Goal: Transaction & Acquisition: Complete application form

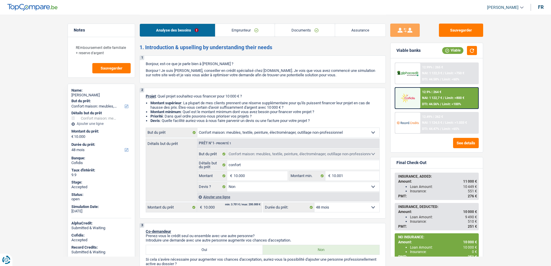
select select "household"
select select "48"
select select "household"
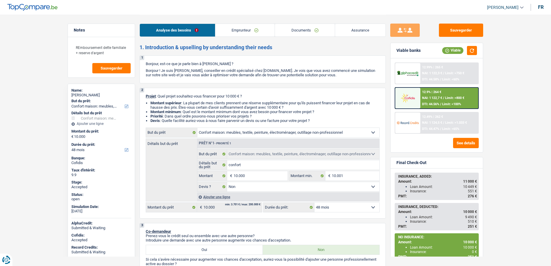
select select "false"
select select "48"
select select "invalid"
select select "disabilityPension"
select select "other"
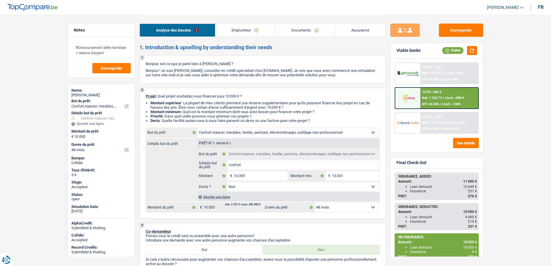
select select "ownerWithMortgage"
select select "mortgage"
select select "240"
select select "renovationLoan"
select select "120"
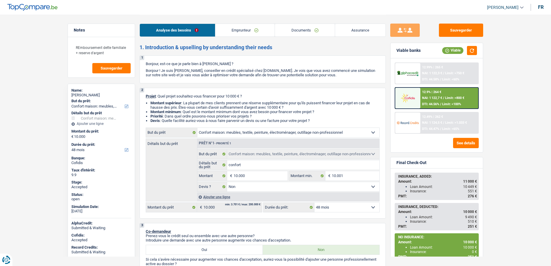
select select "household"
select select "false"
select select "48"
click at [363, 26] on link "Assurance" at bounding box center [360, 30] width 51 height 13
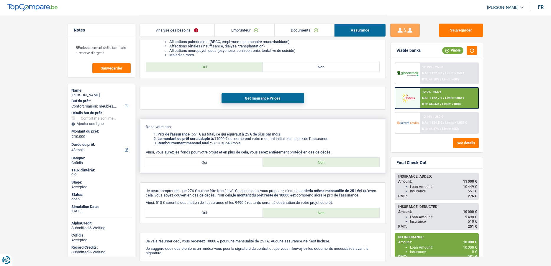
scroll to position [118, 0]
click at [227, 97] on button "Get Insurance Prices" at bounding box center [262, 98] width 83 height 10
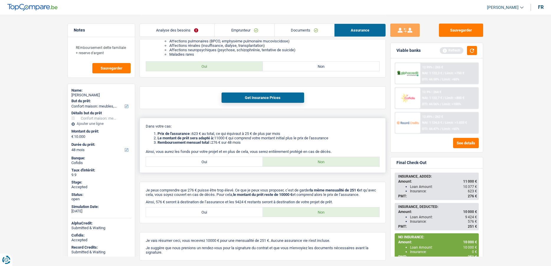
click at [197, 159] on label "Oui" at bounding box center [204, 161] width 117 height 9
click at [197, 159] on input "Oui" at bounding box center [204, 161] width 117 height 9
radio input "true"
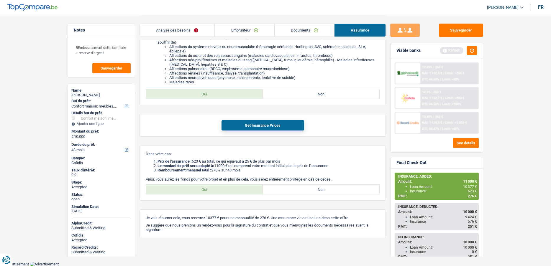
scroll to position [20, 0]
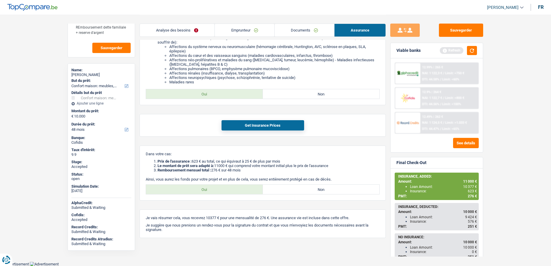
click at [238, 30] on link "Emprunteur" at bounding box center [244, 30] width 59 height 13
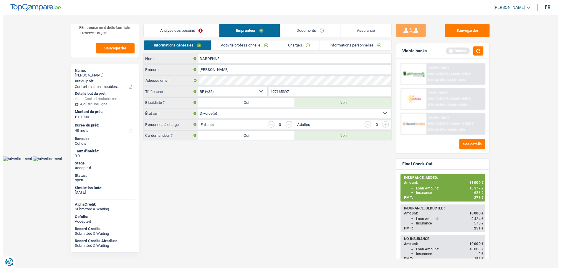
scroll to position [0, 0]
click at [166, 30] on link "Analyse des besoins" at bounding box center [179, 30] width 75 height 13
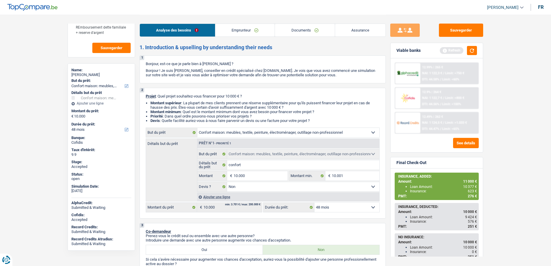
click at [511, 6] on span "[PERSON_NAME]" at bounding box center [503, 7] width 32 height 5
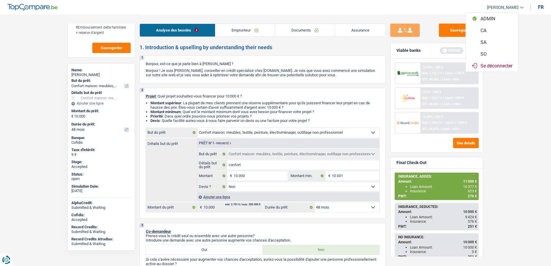
click at [485, 56] on button "SO" at bounding box center [491, 54] width 52 height 12
select select "48"
select select "42"
select select "household"
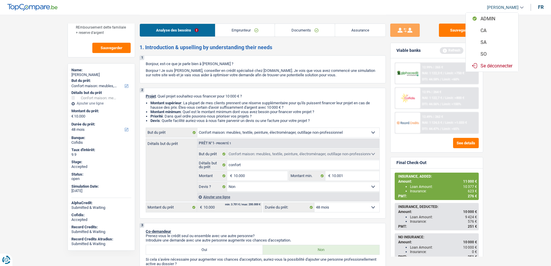
select select "false"
select select "48"
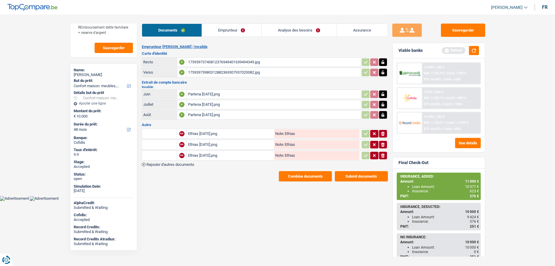
click at [295, 37] on div "Documents Emprunteur Analyse des besoins Assurance" at bounding box center [265, 27] width 246 height 25
click at [295, 33] on link "Analyse des besoins" at bounding box center [299, 30] width 75 height 13
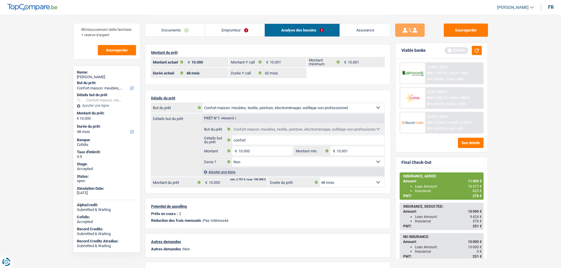
scroll to position [18, 0]
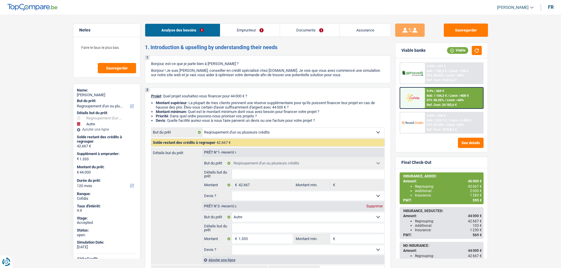
select select "refinancing"
select select "other"
select select "120"
select select "refinancing"
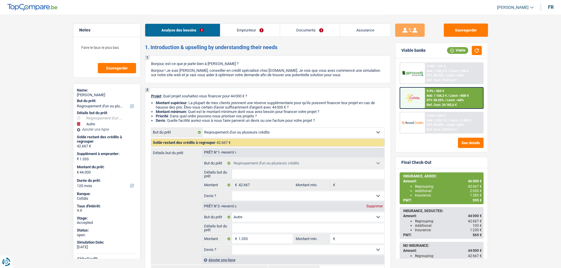
select select "refinancing"
select select "other"
select select "120"
select select "worker"
select select "netSalary"
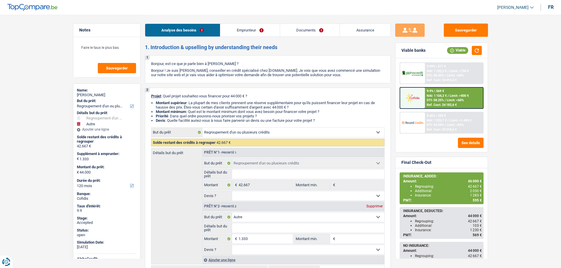
select select "familyAllowances"
select select "ownerWithMortgage"
select select "mortgage"
select select "240"
select select "personalLoan"
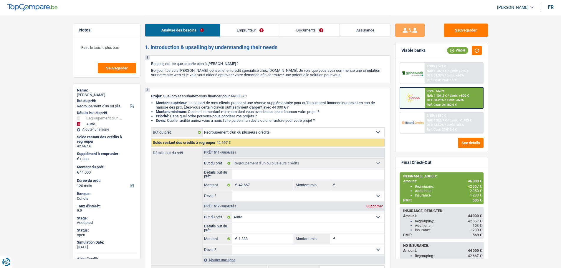
select select "smallWorks"
select select "48"
select select "personalLoan"
select select "smallWorks"
select select "120"
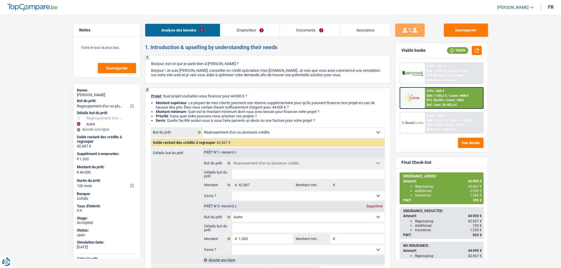
select select "refinancing"
select select "other"
select select "120"
click at [510, 4] on link "[PERSON_NAME]" at bounding box center [513, 8] width 41 height 10
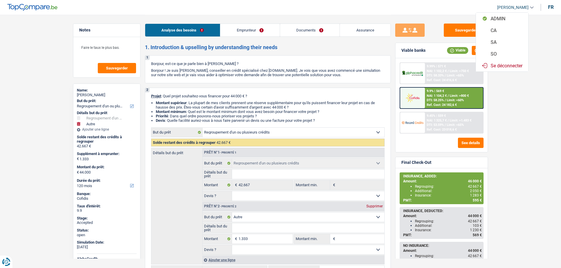
click at [501, 52] on button "SO" at bounding box center [502, 54] width 52 height 12
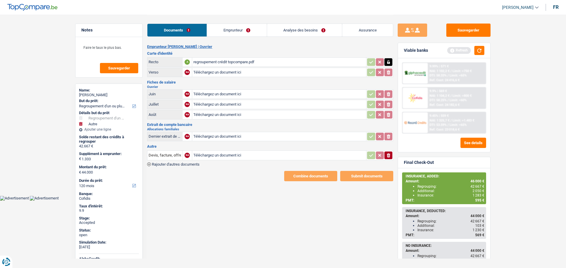
click at [368, 32] on link "Assurance" at bounding box center [367, 30] width 51 height 13
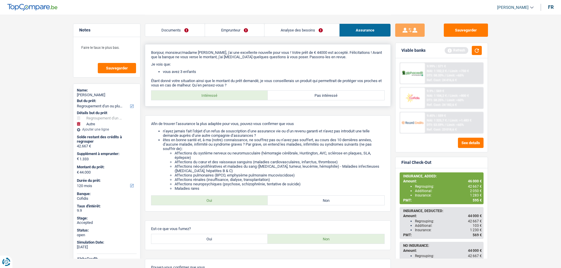
click at [302, 94] on label "Pas intéressé" at bounding box center [326, 95] width 117 height 9
click at [302, 94] on input "Pas intéressé" at bounding box center [326, 95] width 117 height 9
radio input "true"
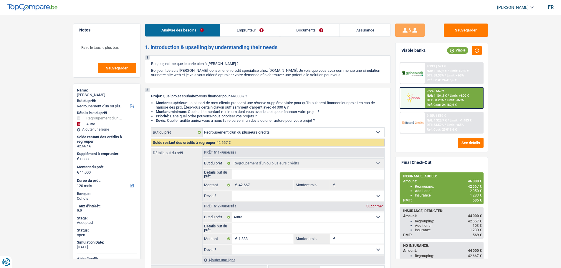
select select "refinancing"
select select "other"
select select "120"
select select "refinancing"
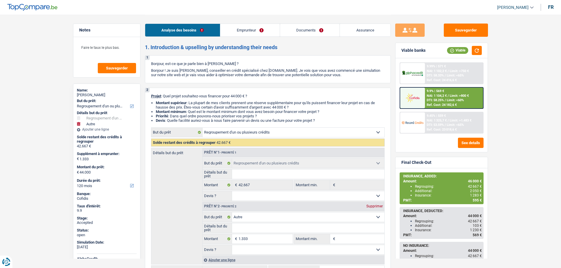
select select "refinancing"
select select "other"
select select "120"
select select "worker"
select select "netSalary"
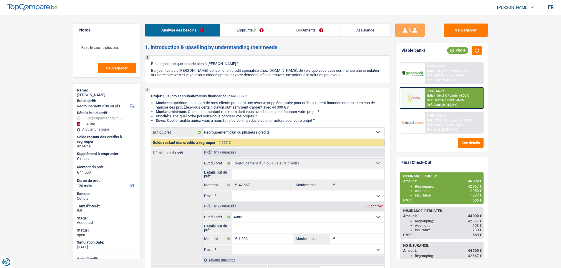
select select "familyAllowances"
select select "ownerWithMortgage"
select select "mortgage"
select select "240"
select select "personalLoan"
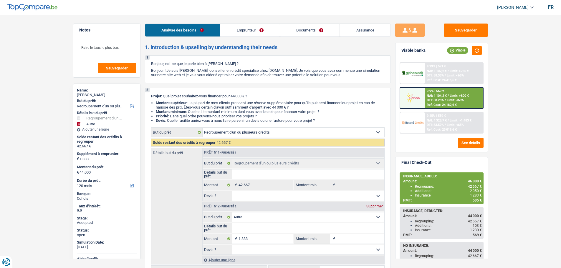
select select "smallWorks"
select select "48"
select select "personalLoan"
select select "smallWorks"
select select "120"
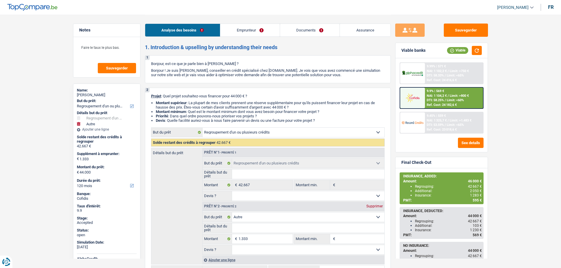
select select "refinancing"
select select "other"
select select "120"
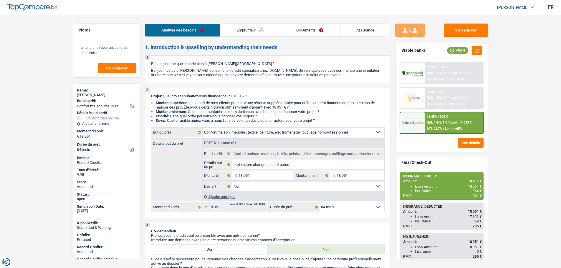
select select "household"
select select "84"
select select "household"
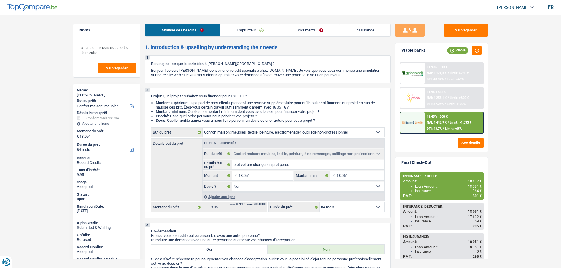
select select "false"
select select "84"
select select "privateEmployee"
select select "netSalary"
select select "mealVouchers"
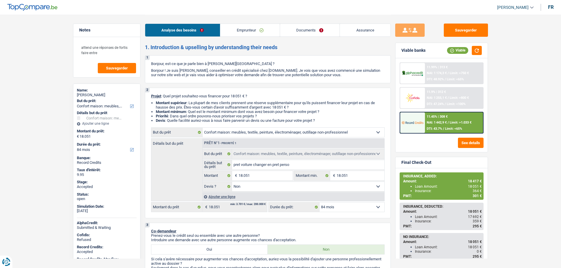
select select "ownerWithMortgage"
select select "mortgage"
select select "360"
select select "household"
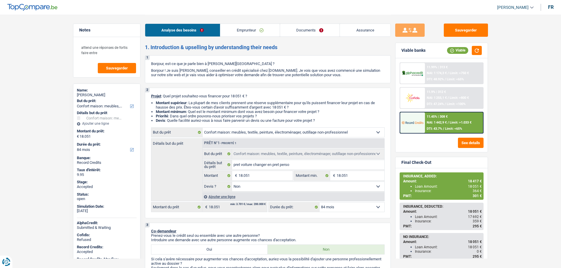
select select "false"
select select "84"
click at [359, 31] on link "Assurance" at bounding box center [365, 30] width 51 height 13
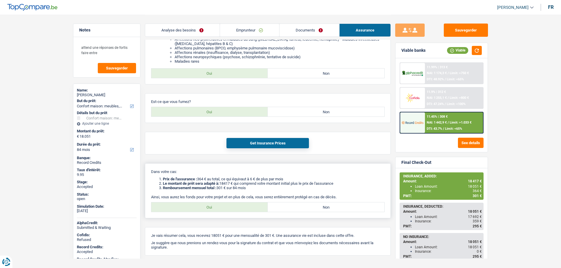
scroll to position [126, 0]
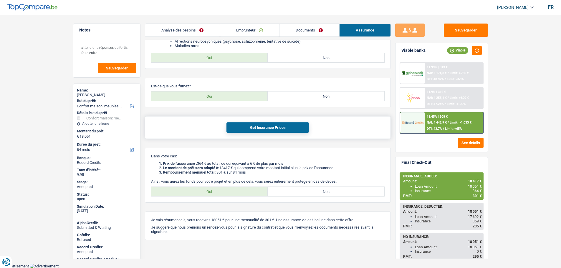
click at [254, 127] on button "Get Insurance Prices" at bounding box center [268, 128] width 83 height 10
click at [177, 30] on link "Analyse des besoins" at bounding box center [182, 30] width 75 height 13
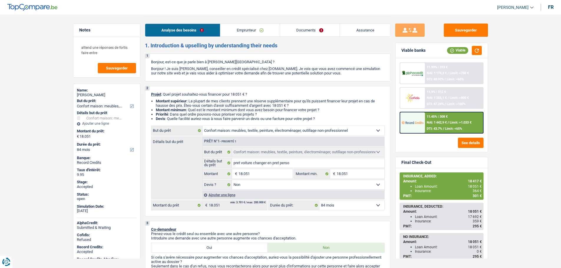
scroll to position [0, 0]
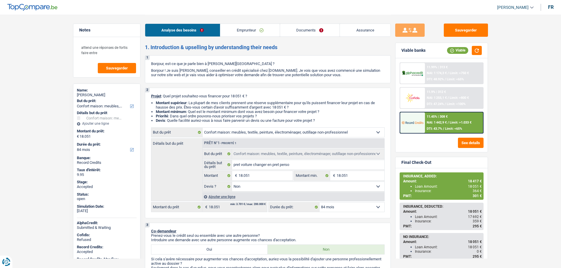
click at [512, 9] on span "[PERSON_NAME]" at bounding box center [514, 7] width 32 height 5
click at [499, 52] on button "SO" at bounding box center [502, 54] width 52 height 12
select select "84"
select select "household"
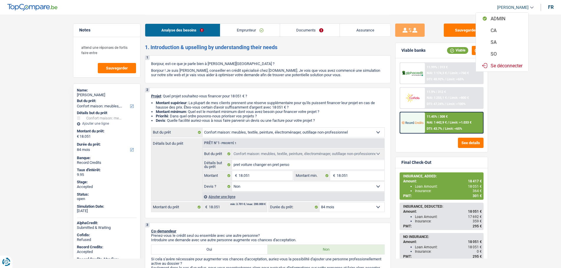
select select "household"
select select "false"
select select "84"
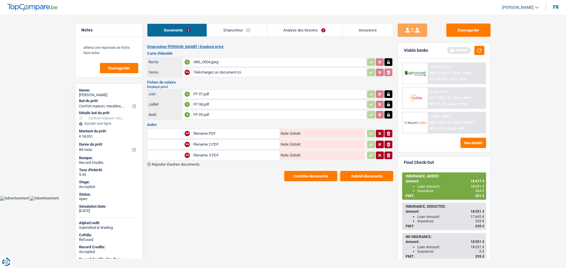
click at [291, 32] on link "Analyse des besoins" at bounding box center [304, 30] width 75 height 13
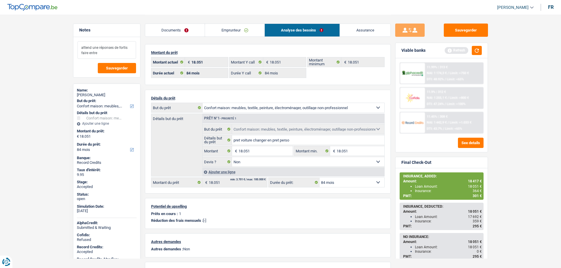
drag, startPoint x: 88, startPoint y: 47, endPoint x: 104, endPoint y: 52, distance: 17.0
click at [104, 52] on textarea "attend une réponses de fortis faire entre" at bounding box center [107, 50] width 59 height 18
click at [409, 125] on img at bounding box center [413, 122] width 22 height 11
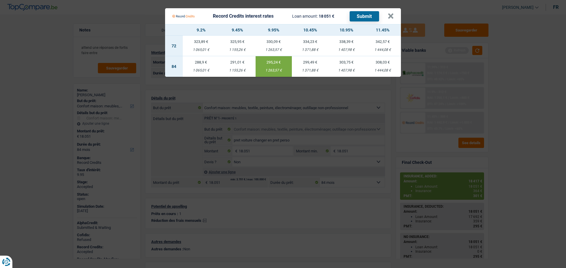
click at [197, 69] on div "1 065,01 €" at bounding box center [201, 71] width 36 height 4
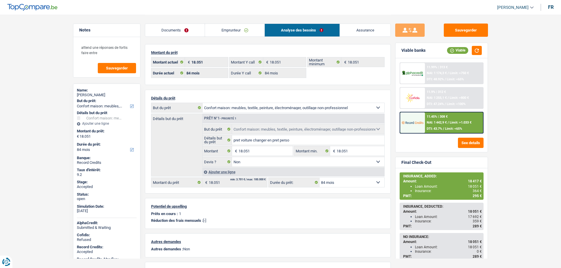
click at [353, 32] on link "Assurance" at bounding box center [365, 30] width 51 height 13
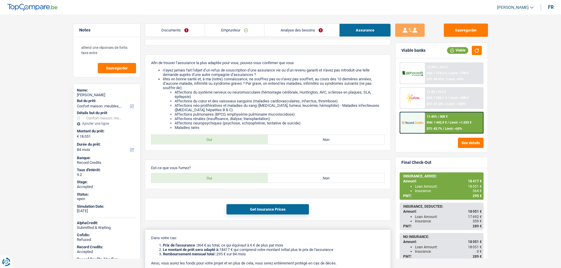
scroll to position [118, 0]
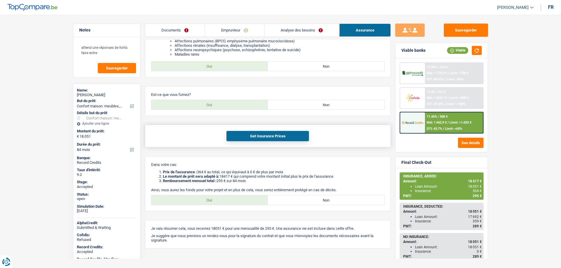
click at [252, 138] on button "Get Insurance Prices" at bounding box center [268, 136] width 83 height 10
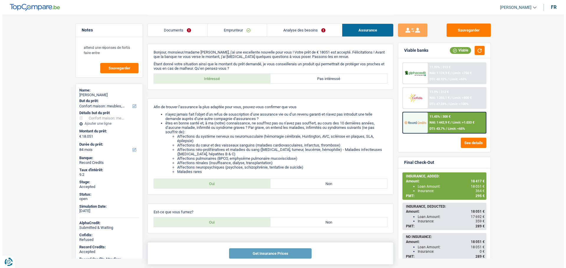
scroll to position [0, 0]
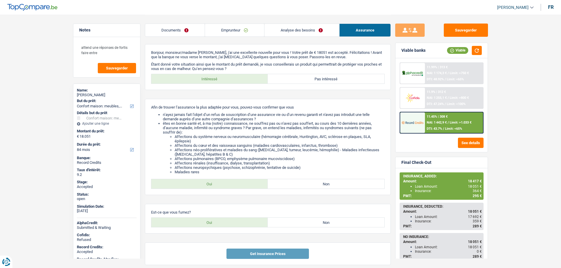
click at [173, 33] on link "Documents" at bounding box center [175, 30] width 60 height 13
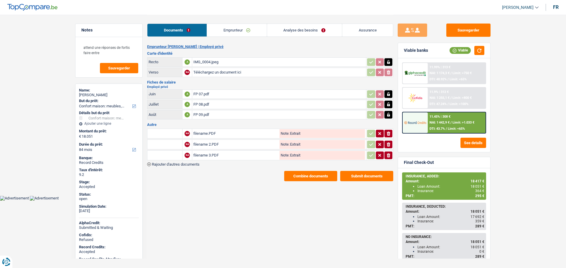
click at [309, 179] on button "Combine documents" at bounding box center [310, 176] width 53 height 10
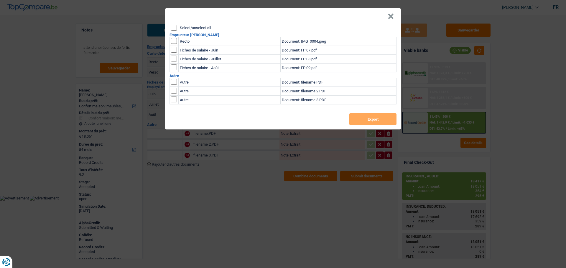
click at [179, 26] on div "Select/unselect all" at bounding box center [283, 28] width 225 height 6
click at [173, 28] on input "Select/unselect all" at bounding box center [174, 28] width 6 height 6
checkbox input "true"
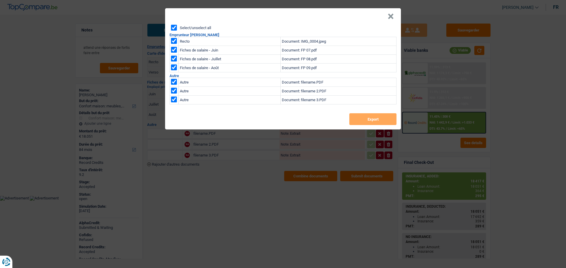
checkbox input "true"
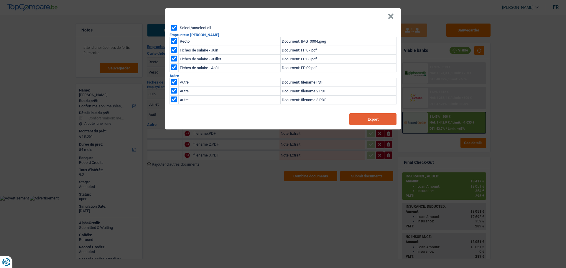
click at [366, 119] on button "Export" at bounding box center [372, 119] width 47 height 12
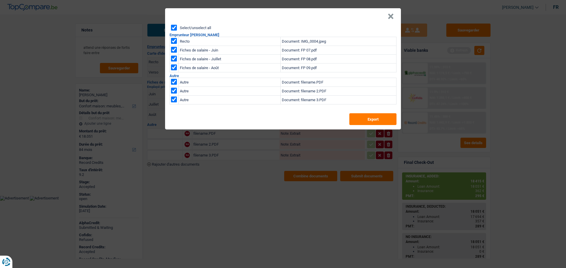
click at [390, 19] on button "×" at bounding box center [391, 17] width 6 height 6
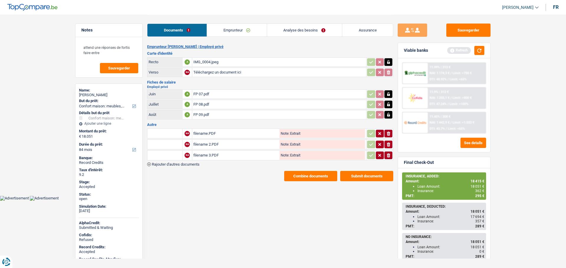
click at [288, 29] on link "Analyse des besoins" at bounding box center [304, 30] width 75 height 13
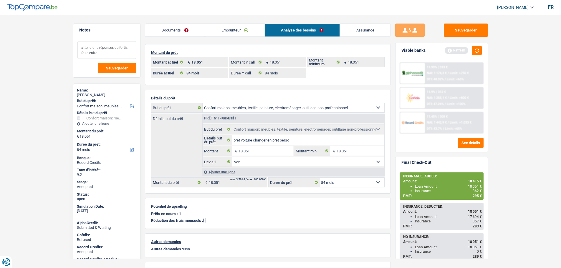
drag, startPoint x: 101, startPoint y: 55, endPoint x: 78, endPoint y: 49, distance: 24.3
click at [78, 49] on textarea "attend une réponses de fortis faire entre" at bounding box center [107, 50] width 59 height 18
click at [67, 66] on main "Notes attend une réponses de fortis faire entre Sauvegarder Name: Claire de Lov…" at bounding box center [280, 166] width 561 height 333
click at [73, 65] on div "attend une réponses de fortis faire entre Sauvegarder" at bounding box center [106, 57] width 67 height 40
click at [408, 119] on img at bounding box center [413, 122] width 22 height 11
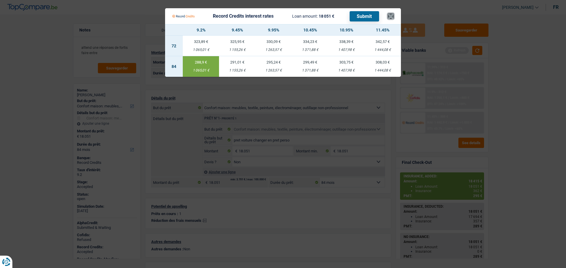
click at [391, 14] on button "×" at bounding box center [391, 16] width 6 height 6
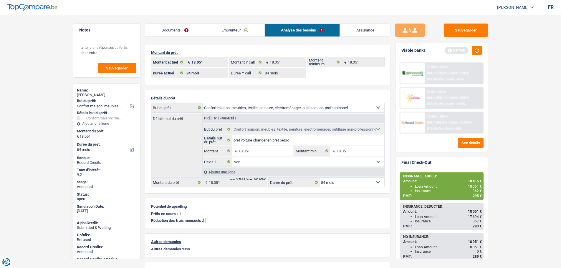
click at [238, 32] on link "Emprunteur" at bounding box center [235, 30] width 60 height 13
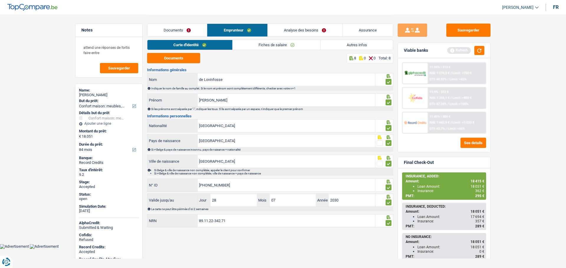
click at [354, 44] on link "Autres infos" at bounding box center [357, 45] width 72 height 10
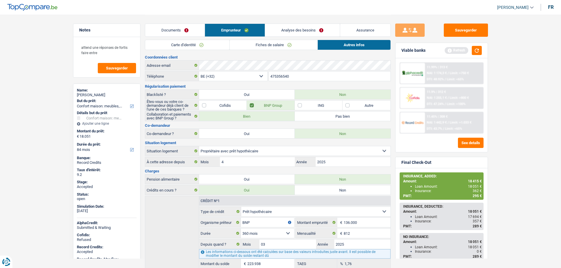
click at [167, 26] on link "Documents" at bounding box center [175, 30] width 60 height 13
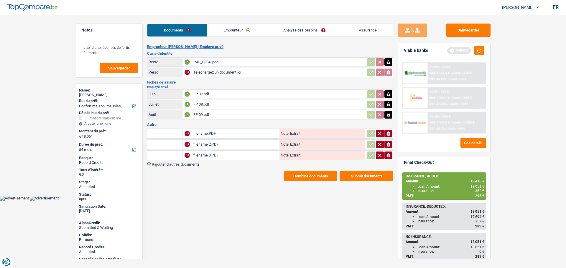
click at [225, 29] on link "Emprunteur" at bounding box center [237, 30] width 60 height 13
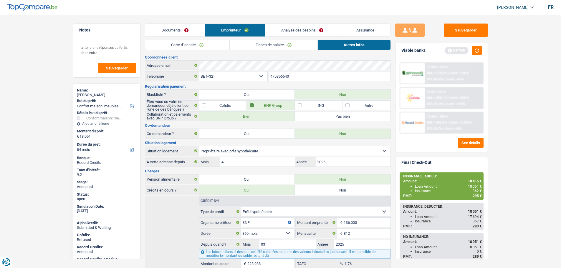
click at [184, 29] on link "Documents" at bounding box center [175, 30] width 60 height 13
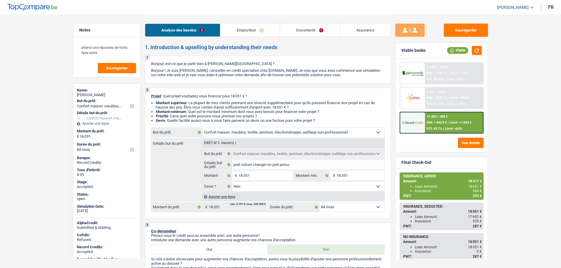
select select "household"
select select "84"
select select "household"
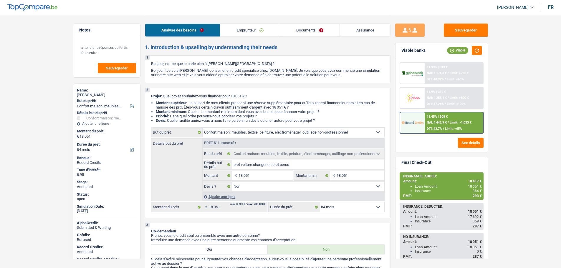
select select "false"
select select "84"
select select "privateEmployee"
select select "netSalary"
select select "mealVouchers"
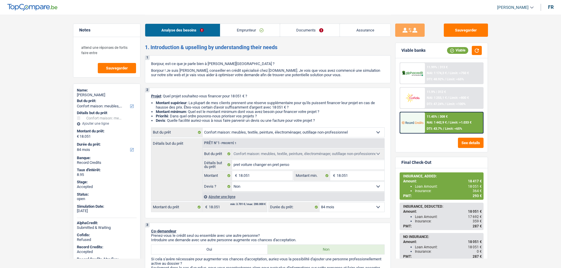
select select "ownerWithMortgage"
select select "mortgage"
select select "360"
select select "household"
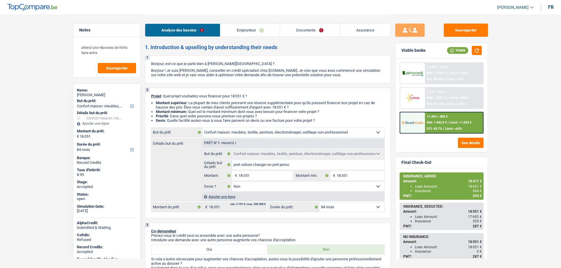
select select "false"
select select "84"
click at [361, 29] on link "Assurance" at bounding box center [365, 30] width 51 height 13
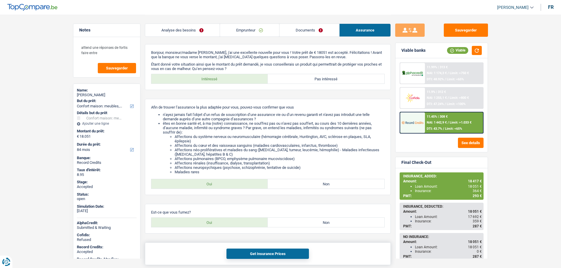
click at [256, 252] on button "Get Insurance Prices" at bounding box center [268, 254] width 83 height 10
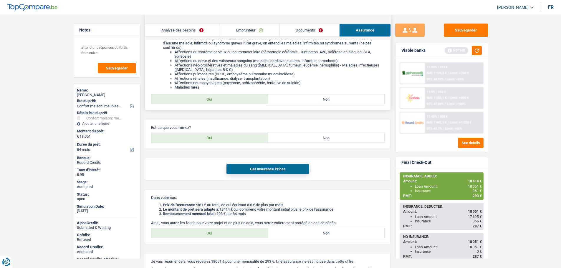
scroll to position [88, 0]
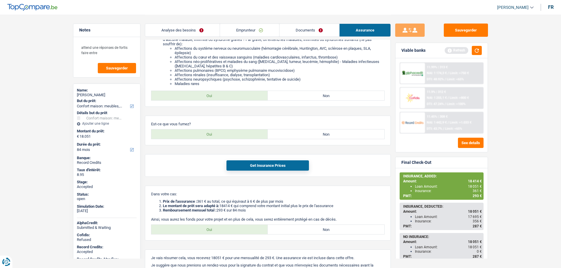
click at [247, 31] on link "Emprunteur" at bounding box center [249, 30] width 59 height 13
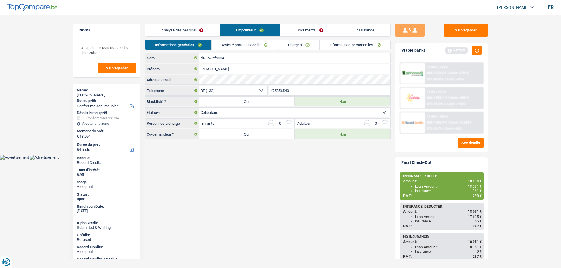
scroll to position [0, 0]
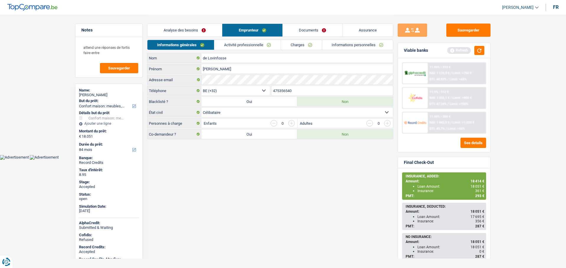
click at [199, 27] on link "Analyse des besoins" at bounding box center [184, 30] width 75 height 13
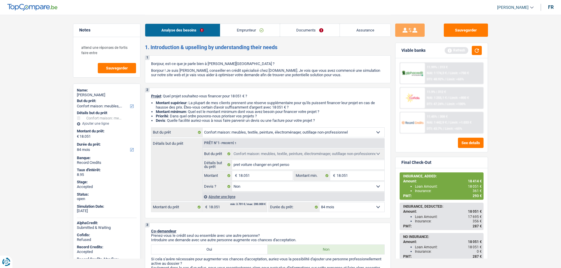
click at [238, 27] on link "Emprunteur" at bounding box center [250, 30] width 60 height 13
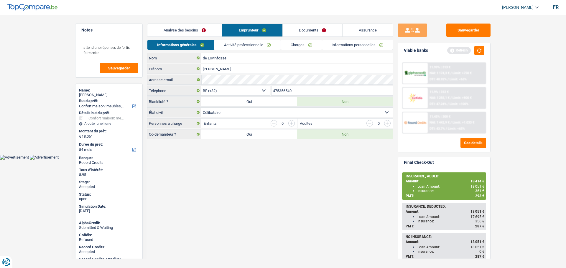
click at [253, 46] on link "Activité professionnelle" at bounding box center [247, 45] width 66 height 10
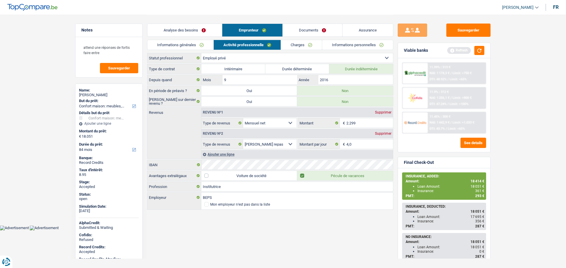
click at [350, 44] on link "Informations personnelles" at bounding box center [357, 45] width 71 height 10
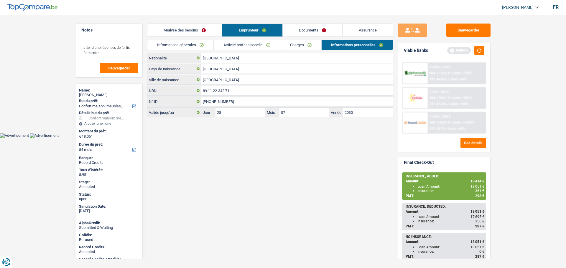
click at [294, 43] on link "Charges" at bounding box center [300, 45] width 41 height 10
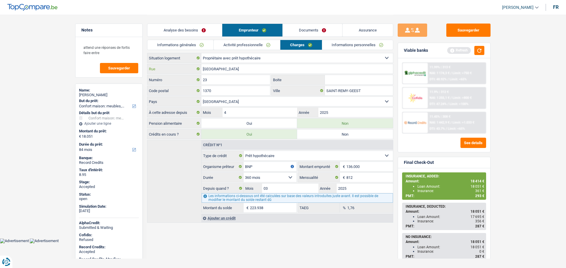
drag, startPoint x: 241, startPoint y: 71, endPoint x: 196, endPoint y: 71, distance: 45.4
click at [197, 71] on div "[GEOGRAPHIC_DATA]" at bounding box center [270, 68] width 246 height 9
click at [246, 68] on input "[GEOGRAPHIC_DATA]" at bounding box center [297, 68] width 192 height 9
click at [363, 24] on link "Assurance" at bounding box center [367, 30] width 50 height 13
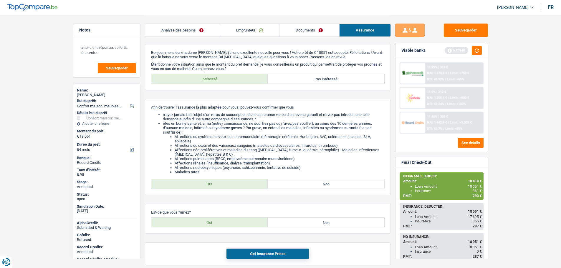
click at [363, 27] on link "Assurance" at bounding box center [365, 30] width 51 height 13
click at [98, 93] on div "Claire de Lovinfosse" at bounding box center [107, 95] width 60 height 5
copy div "Claire de Lovinfosse"
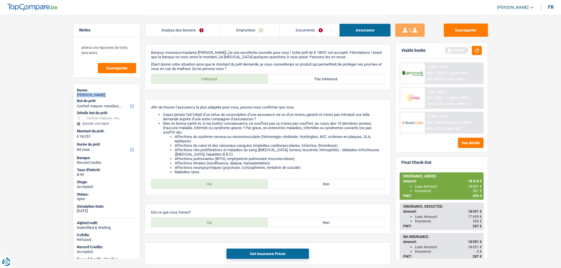
click at [233, 29] on link "Emprunteur" at bounding box center [249, 30] width 59 height 13
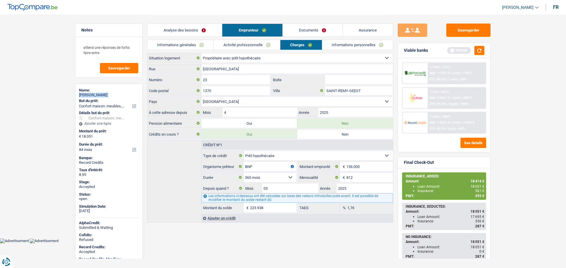
click at [352, 47] on link "Informations personnelles" at bounding box center [357, 45] width 71 height 10
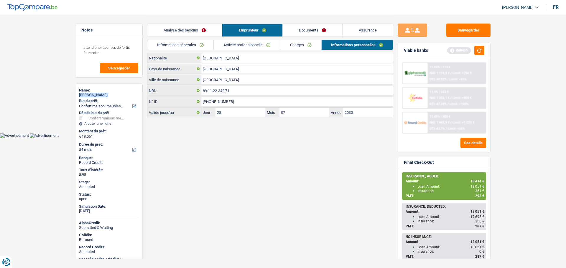
click at [182, 45] on link "Informations générales" at bounding box center [180, 45] width 66 height 10
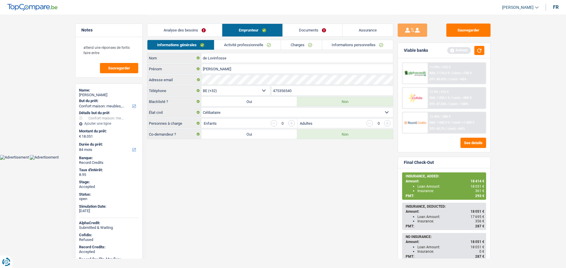
click at [291, 89] on input "475356540" at bounding box center [332, 90] width 122 height 9
click at [368, 29] on link "Assurance" at bounding box center [367, 30] width 50 height 13
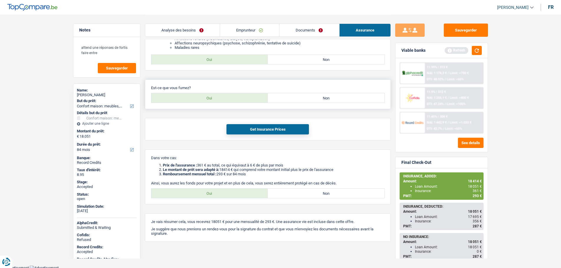
scroll to position [126, 0]
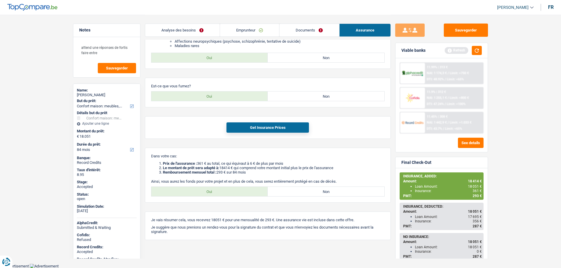
click at [296, 95] on label "Non" at bounding box center [326, 96] width 117 height 9
click at [296, 95] on input "Non" at bounding box center [326, 96] width 117 height 9
radio input "true"
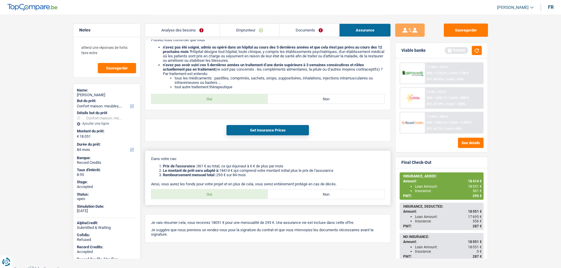
scroll to position [214, 0]
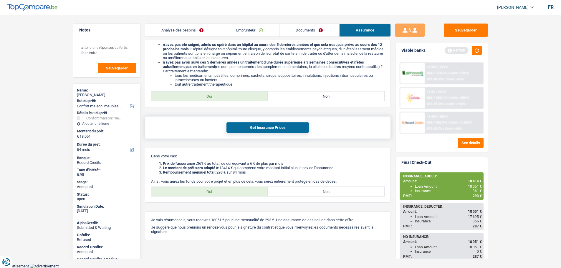
click at [251, 128] on button "Get Insurance Prices" at bounding box center [268, 128] width 83 height 10
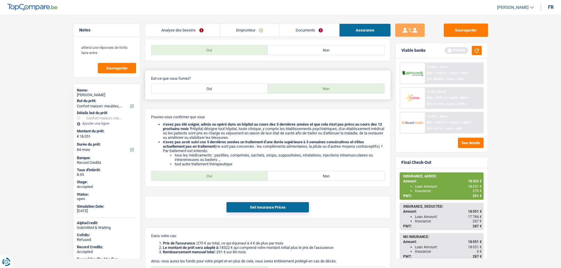
scroll to position [126, 0]
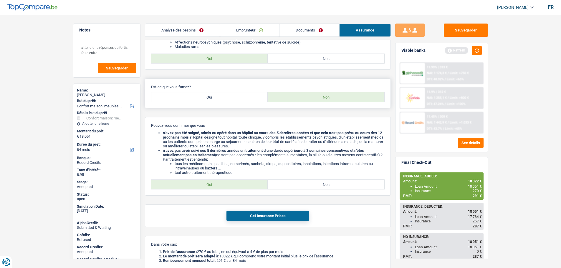
click at [203, 97] on label "Oui" at bounding box center [209, 97] width 117 height 9
click at [203, 97] on input "Oui" at bounding box center [209, 97] width 117 height 9
radio input "true"
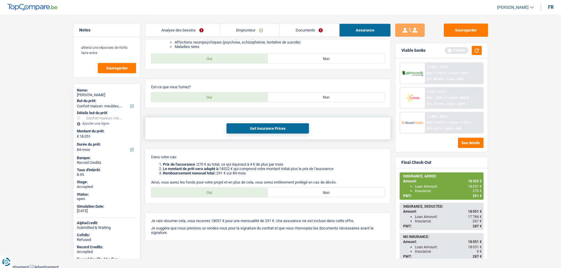
click at [248, 129] on button "Get Insurance Prices" at bounding box center [268, 128] width 83 height 10
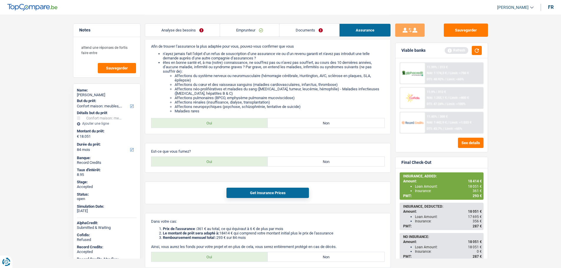
scroll to position [8, 0]
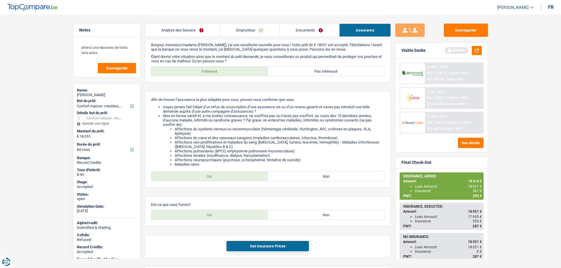
click at [188, 32] on link "Analyse des besoins" at bounding box center [182, 30] width 75 height 13
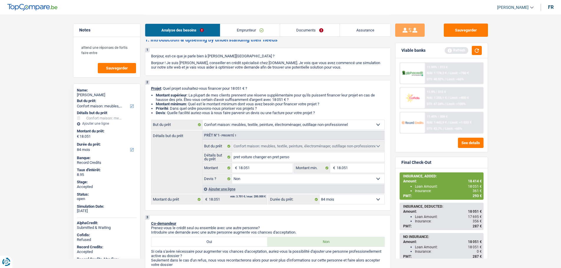
click at [245, 30] on link "Emprunteur" at bounding box center [250, 30] width 60 height 13
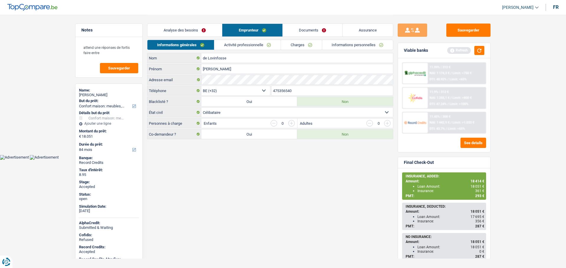
click at [291, 44] on link "Charges" at bounding box center [301, 45] width 41 height 10
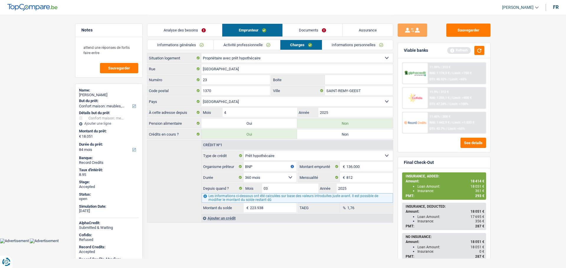
drag, startPoint x: 359, startPoint y: 29, endPoint x: 381, endPoint y: 27, distance: 21.6
click at [359, 29] on link "Assurance" at bounding box center [367, 30] width 50 height 13
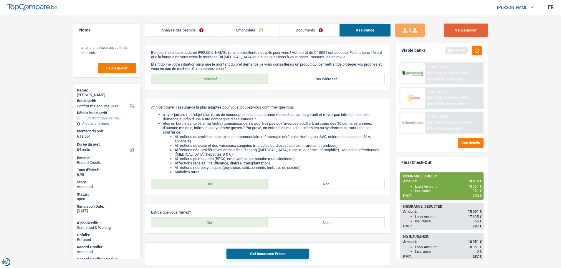
click at [459, 27] on button "Sauvegarder" at bounding box center [466, 30] width 44 height 13
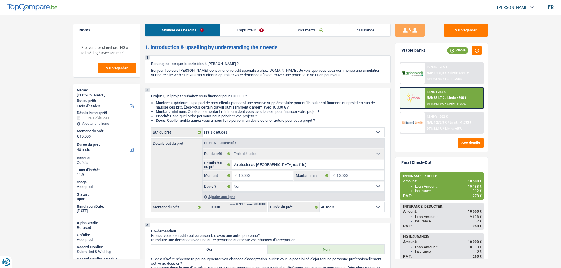
select select "study"
select select "48"
select select "study"
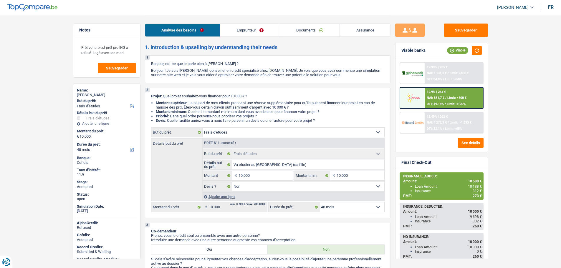
select select "false"
select select "48"
select select "privateEmployee"
select select "netSalary"
select select "mealVouchers"
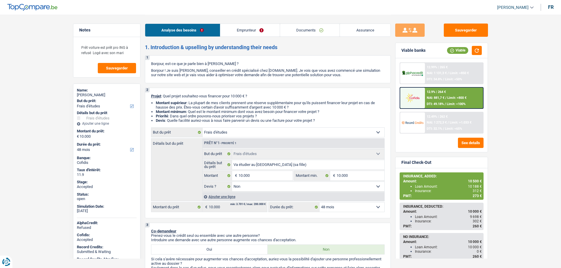
select select "liveWithParents"
select select "carLoan"
select select "48"
select select "study"
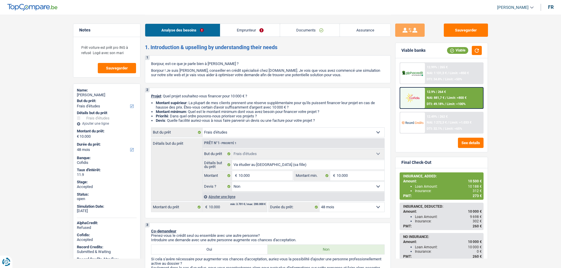
select select "false"
select select "48"
click at [414, 93] on img at bounding box center [413, 98] width 22 height 11
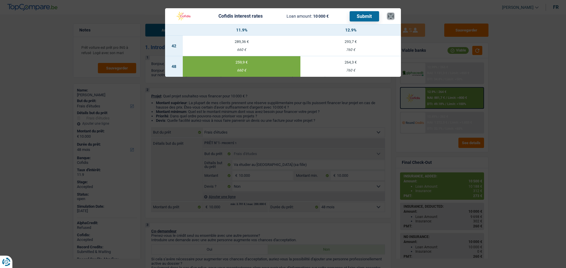
click at [390, 19] on button "×" at bounding box center [391, 16] width 6 height 6
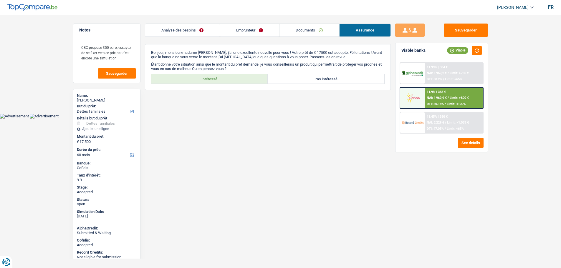
select select "familyDebt"
select select "60"
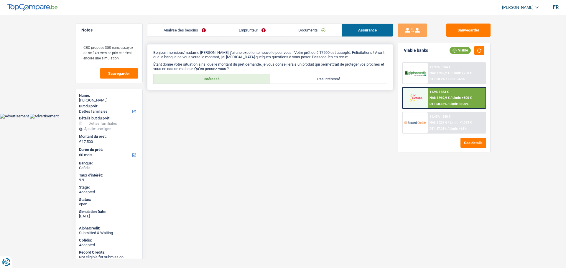
click at [218, 75] on label "Intéressé" at bounding box center [212, 78] width 117 height 9
click at [218, 75] on input "Intéressé" at bounding box center [212, 78] width 117 height 9
radio input "true"
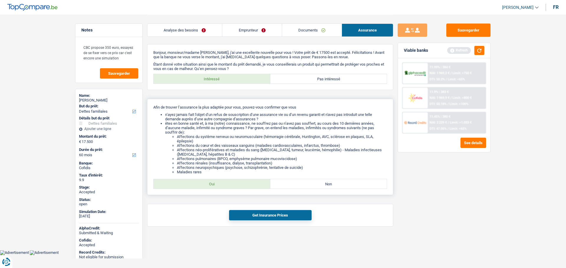
click at [229, 185] on label "Oui" at bounding box center [212, 183] width 117 height 9
click at [229, 185] on input "Oui" at bounding box center [212, 183] width 117 height 9
radio input "true"
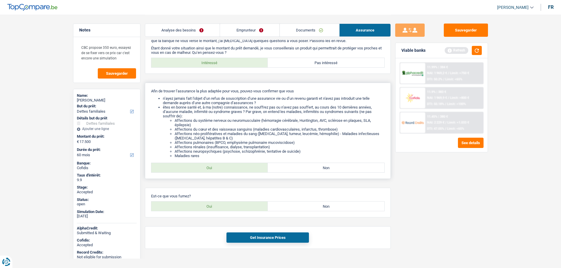
scroll to position [25, 0]
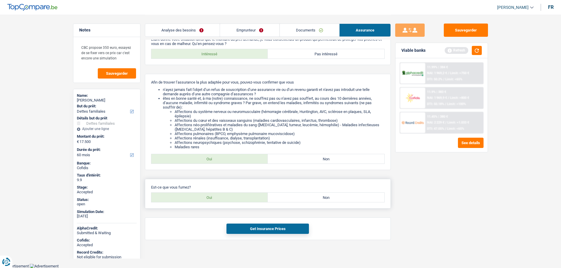
click at [241, 194] on label "Oui" at bounding box center [209, 197] width 117 height 9
click at [241, 194] on input "Oui" at bounding box center [209, 197] width 117 height 9
radio input "true"
click at [251, 230] on button "Get Insurance Prices" at bounding box center [268, 229] width 83 height 10
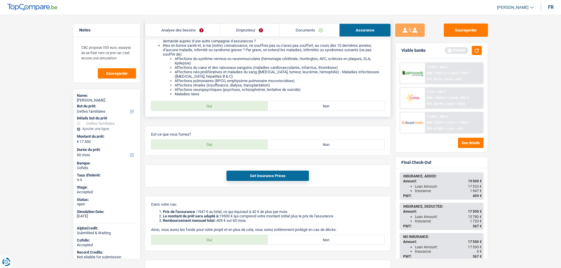
scroll to position [110, 0]
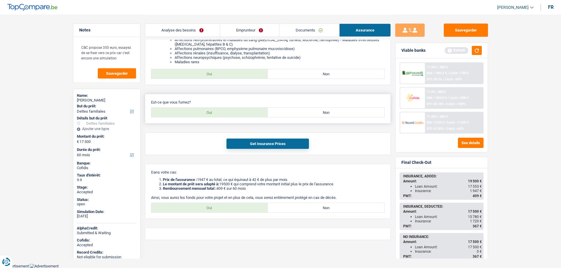
click at [320, 115] on label "Non" at bounding box center [326, 112] width 117 height 9
click at [320, 115] on input "Non" at bounding box center [326, 112] width 117 height 9
radio input "true"
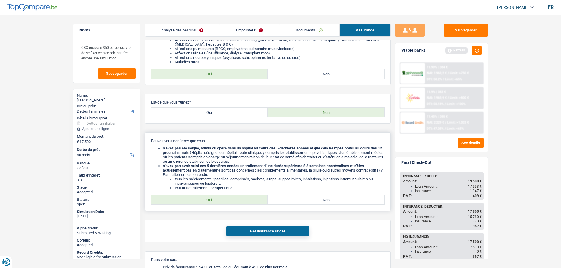
click at [205, 202] on label "Oui" at bounding box center [209, 199] width 117 height 9
click at [205, 202] on input "Oui" at bounding box center [209, 199] width 117 height 9
radio input "true"
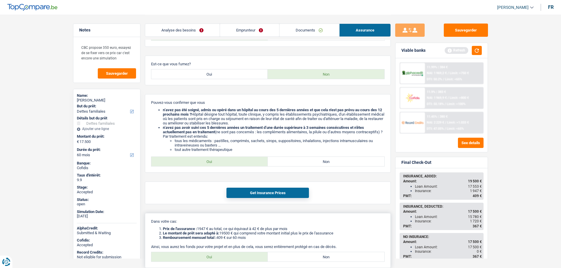
scroll to position [198, 0]
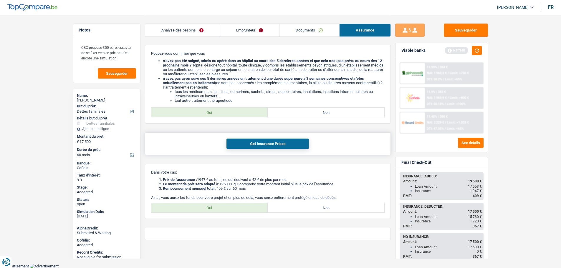
click at [255, 146] on button "Get Insurance Prices" at bounding box center [268, 144] width 83 height 10
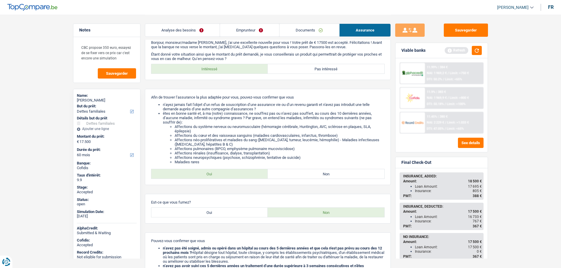
scroll to position [0, 0]
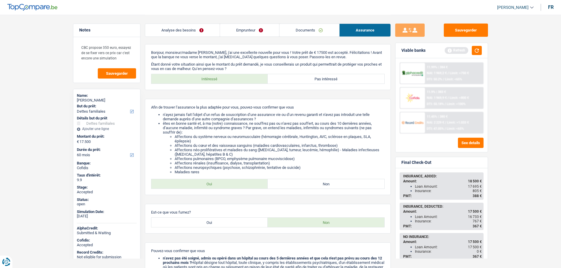
click at [514, 7] on span "[PERSON_NAME]" at bounding box center [514, 7] width 32 height 5
click at [501, 52] on button "SO" at bounding box center [502, 54] width 52 height 12
select select "60"
select select "familyDebt"
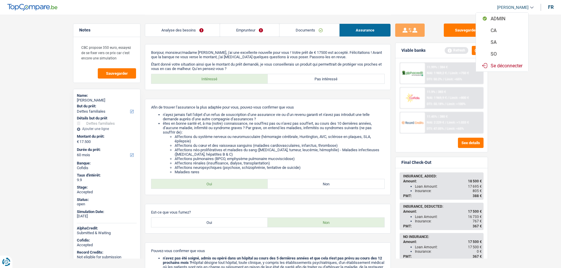
select select "familyDebt"
select select "false"
select select "60"
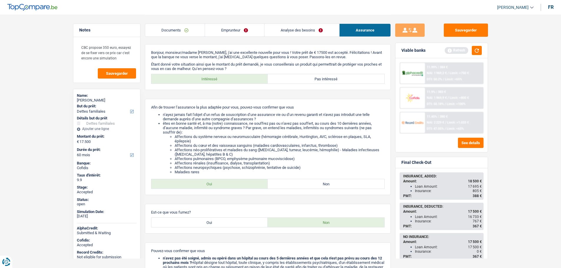
click at [293, 25] on link "Analyse des besoins" at bounding box center [302, 30] width 75 height 13
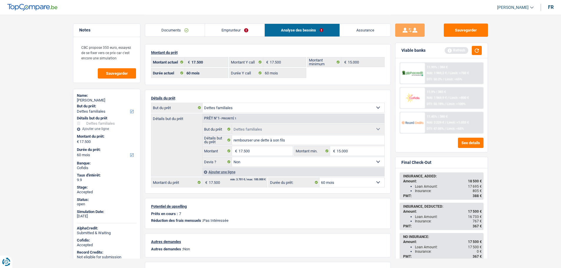
click at [221, 32] on link "Emprunteur" at bounding box center [235, 30] width 60 height 13
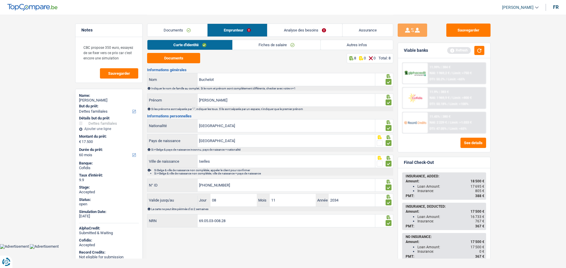
click at [263, 44] on link "Fiches de salaire" at bounding box center [277, 45] width 88 height 10
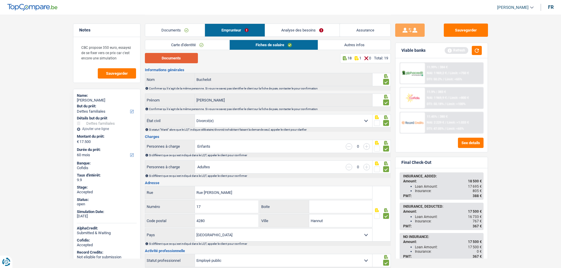
click at [172, 56] on button "Documents" at bounding box center [171, 58] width 53 height 10
click at [177, 27] on link "Documents" at bounding box center [175, 30] width 60 height 13
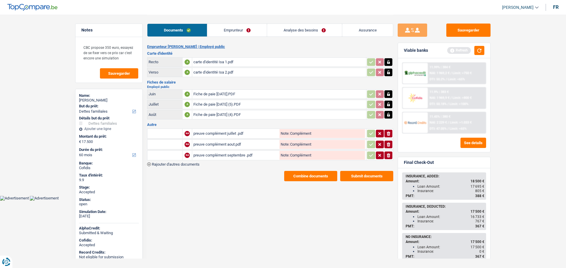
click at [310, 180] on button "Combine documents" at bounding box center [310, 176] width 53 height 10
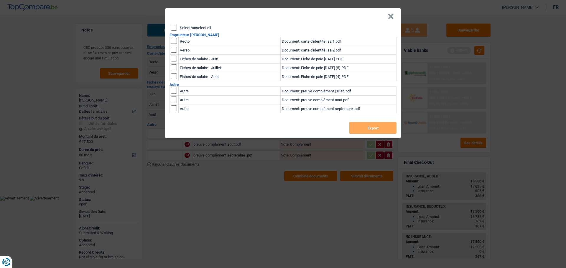
click at [200, 26] on label "Select/unselect all" at bounding box center [195, 28] width 31 height 4
click at [177, 26] on input "Select/unselect all" at bounding box center [174, 28] width 6 height 6
checkbox input "true"
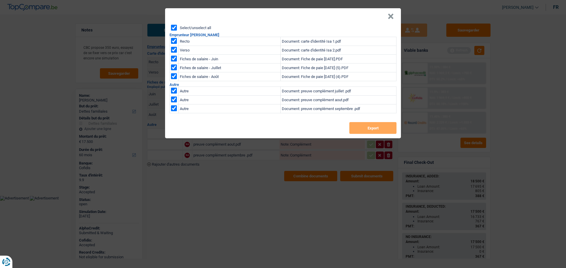
checkbox input "true"
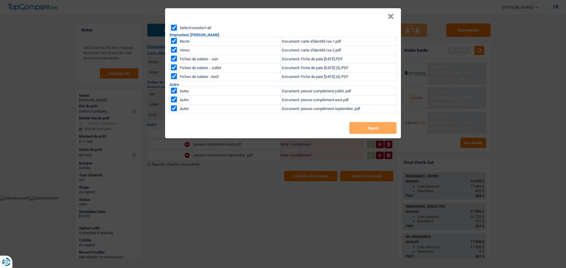
checkbox input "true"
click at [374, 126] on button "Export" at bounding box center [372, 128] width 47 height 12
click at [390, 18] on button "×" at bounding box center [391, 17] width 6 height 6
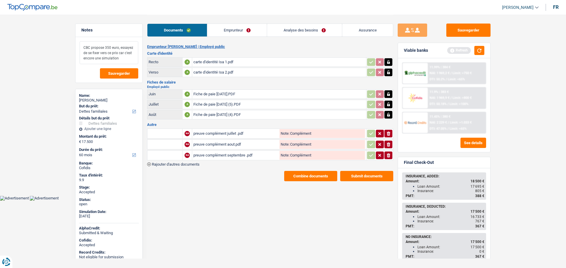
drag, startPoint x: 83, startPoint y: 53, endPoint x: 123, endPoint y: 57, distance: 40.0
click at [123, 57] on textarea "CBC propose 350 euro, essayez de se fixer vers ce prix car c'est encore une sim…" at bounding box center [109, 52] width 59 height 23
drag, startPoint x: 83, startPoint y: 47, endPoint x: 146, endPoint y: 58, distance: 63.8
click at [125, 57] on textarea "CBC propose 350 euro, essayez de se fixer vers ce prix car c'est encore une sim…" at bounding box center [109, 52] width 59 height 23
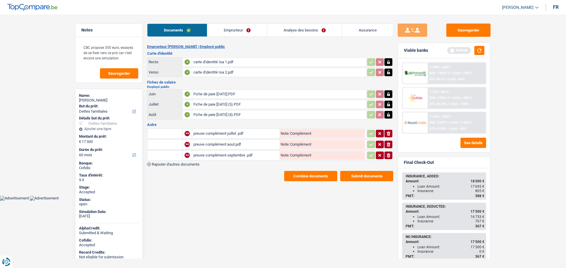
click at [373, 31] on link "Assurance" at bounding box center [367, 30] width 51 height 13
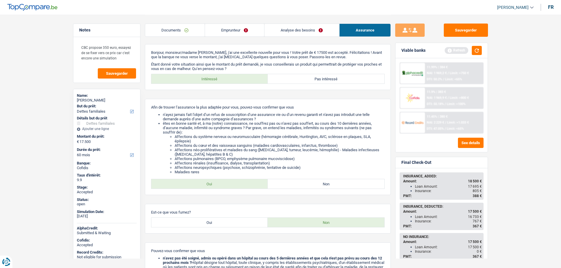
click at [236, 28] on link "Emprunteur" at bounding box center [234, 30] width 59 height 13
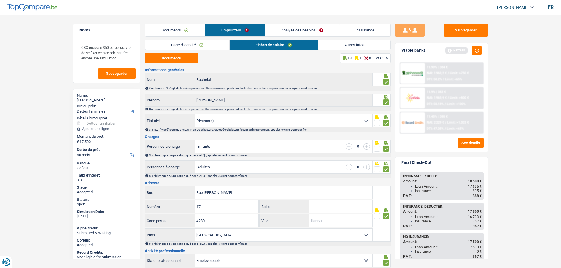
click at [342, 47] on link "Autres infos" at bounding box center [354, 45] width 72 height 10
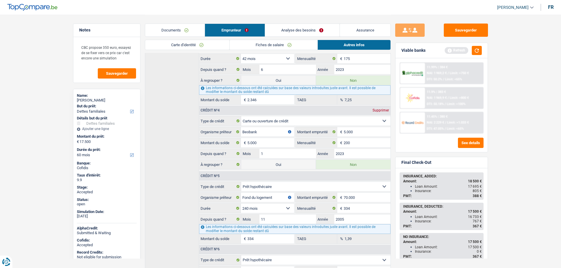
scroll to position [383, 0]
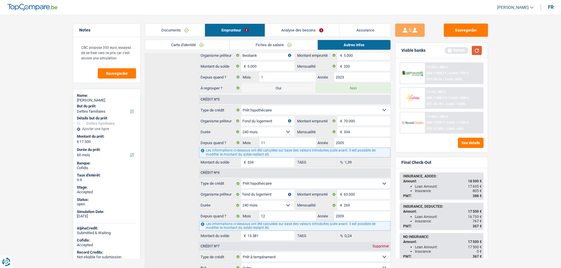
click at [475, 49] on button "button" at bounding box center [477, 50] width 10 height 9
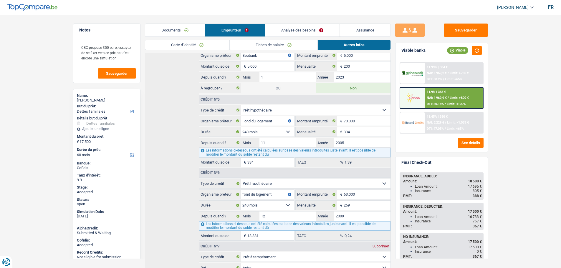
click at [405, 120] on img at bounding box center [413, 122] width 22 height 11
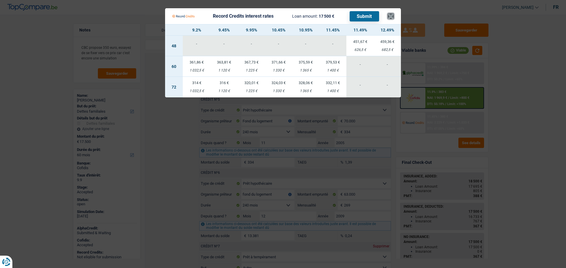
click at [392, 14] on button "×" at bounding box center [391, 16] width 6 height 6
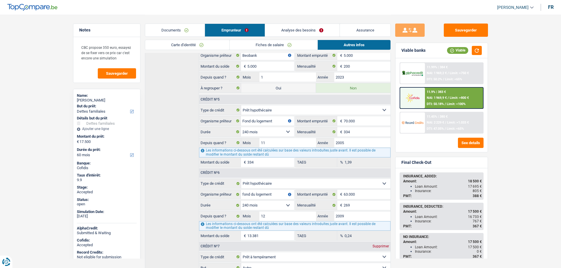
click at [518, 8] on span "[PERSON_NAME]" at bounding box center [514, 7] width 32 height 5
click at [502, 54] on button "SO" at bounding box center [502, 54] width 52 height 12
click at [290, 24] on link "Analyse des besoins" at bounding box center [302, 30] width 75 height 13
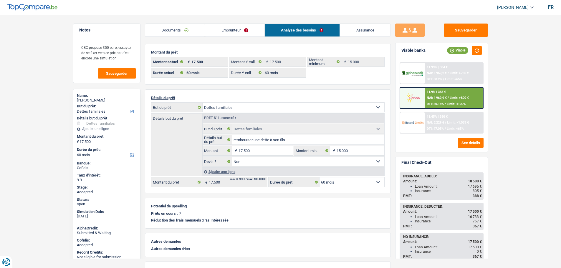
scroll to position [0, 0]
drag, startPoint x: 120, startPoint y: 55, endPoint x: 111, endPoint y: 11, distance: 45.3
click at [121, 55] on textarea "CBC propose 350 euro, essayez de se fixer vers ce prix car c'est encore une sim…" at bounding box center [107, 52] width 59 height 23
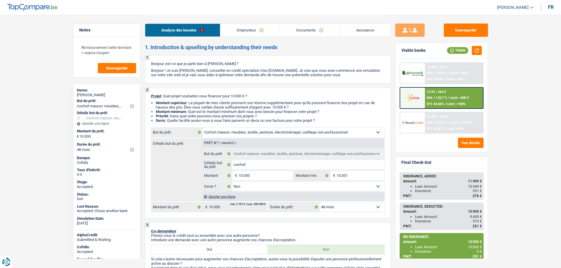
select select "household"
select select "48"
select select "household"
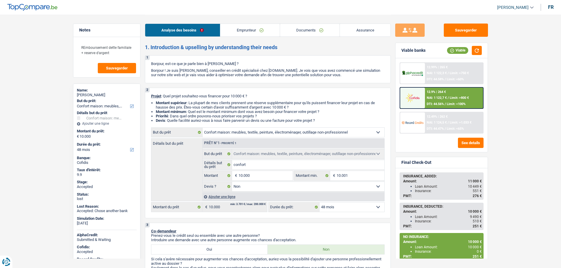
select select "false"
select select "48"
select select "invalid"
select select "disabilityPension"
select select "other"
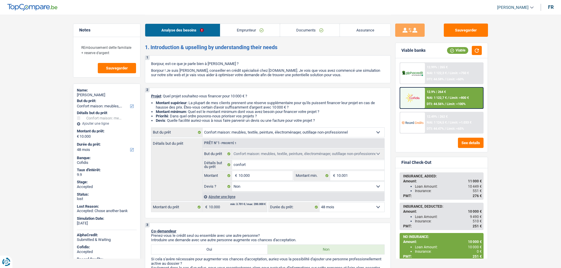
select select "ownerWithMortgage"
select select "mortgage"
select select "240"
select select "renovationLoan"
select select "120"
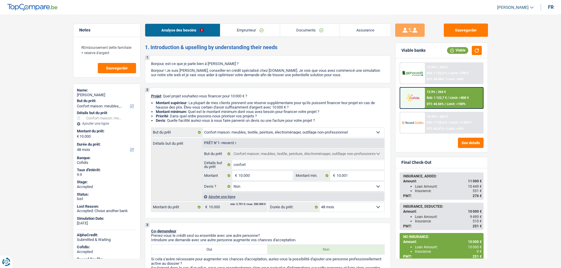
select select "household"
select select "false"
select select "48"
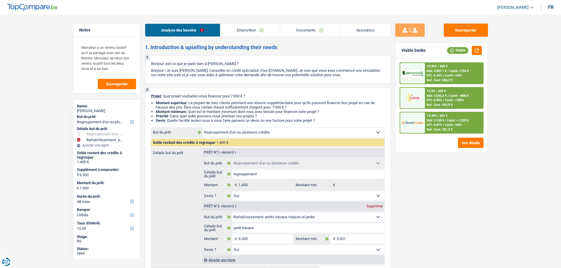
select select "refinancing"
select select "houseOrGarden"
select select "48"
select select "cofidis"
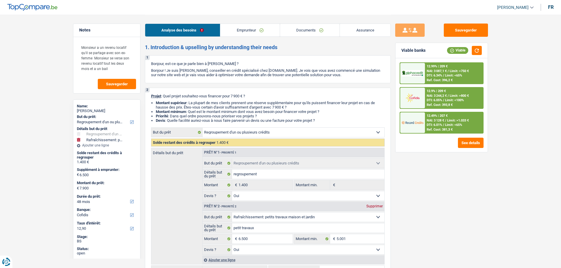
select select "refinancing"
select select "yes"
select select "houseOrGarden"
select select "yes"
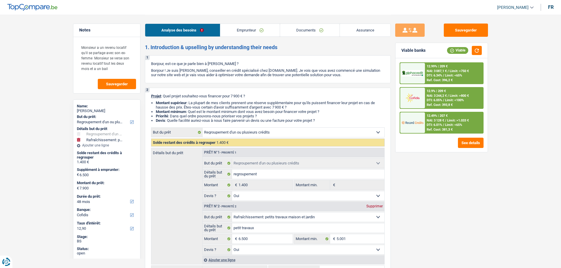
select select "48"
select select "retired"
select select "pension"
select select "rentalIncome"
select select "ownerWithoutMortgage"
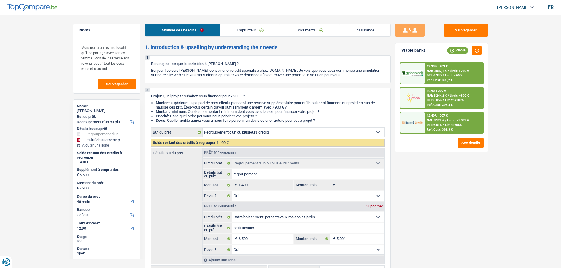
select select "personalSale"
select select "30"
select select "refinancing"
select select "yes"
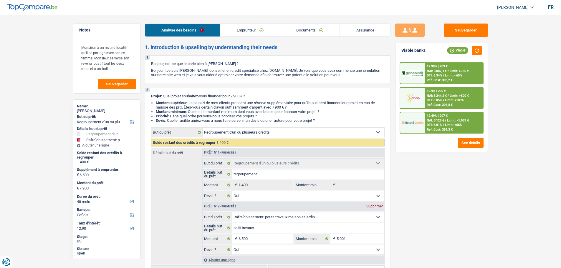
select select "houseOrGarden"
select select "yes"
select select "48"
click at [91, 111] on div "[PERSON_NAME]" at bounding box center [107, 111] width 60 height 5
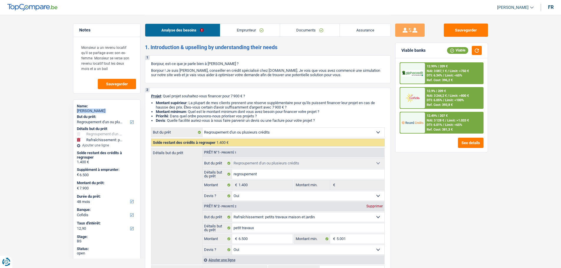
click at [91, 111] on div "[PERSON_NAME]" at bounding box center [107, 111] width 60 height 5
copy div "[PERSON_NAME]"
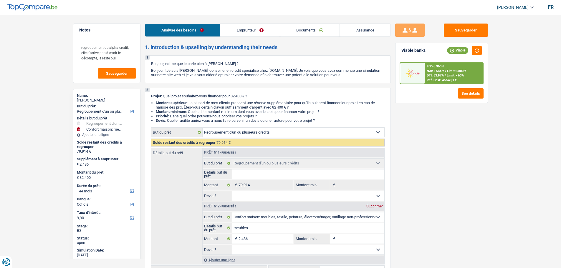
select select "refinancing"
select select "household"
select select "144"
select select "cofidis"
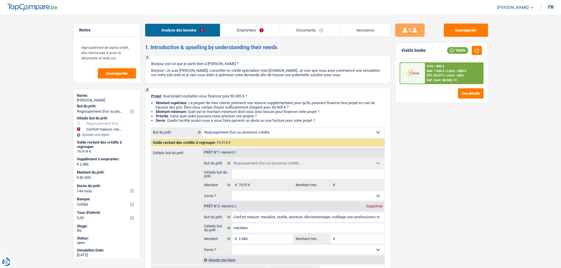
select select "refinancing"
select select "household"
select select "144"
select select "publicEmployee"
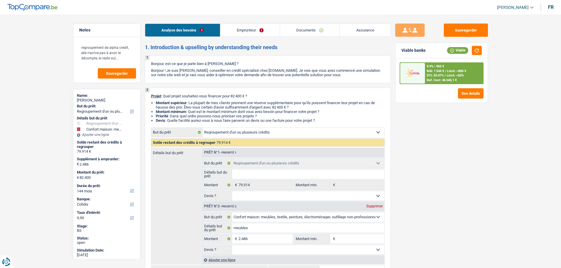
select select "familyAllowances"
select select "netSalary"
select select "mealVouchers"
select select "liveWithParents"
select select "cardOrCredit"
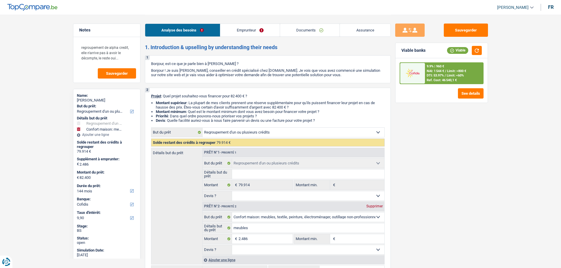
select select "creditConsolidation"
select select "96"
select select "personalLoan"
select select "smallWorks"
select select "120"
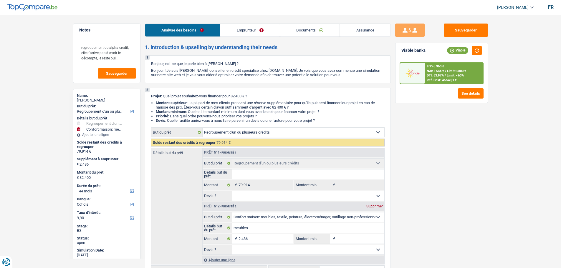
select select "personalLoan"
select select "education"
select select "96"
select select "cardOrCredit"
select select "refinancing"
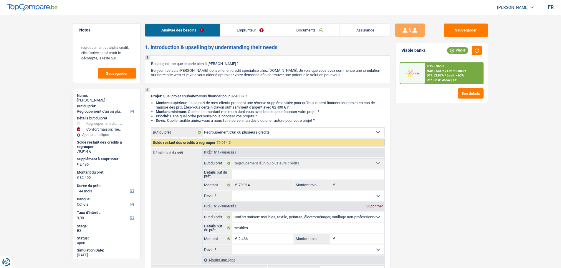
select select "refinancing"
select select "household"
select select "144"
click at [86, 100] on div "Nathalie Darvai" at bounding box center [107, 100] width 60 height 5
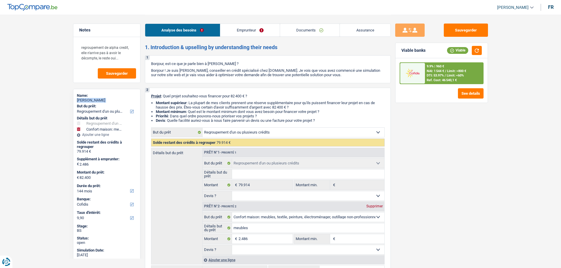
click div "Nathalie Darvai"
copy div "Nathalie Darvai"
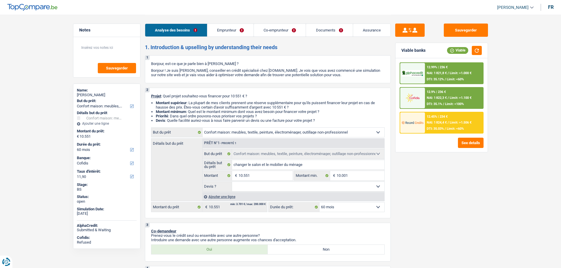
select select "household"
select select "60"
select select "cofidis"
select select "household"
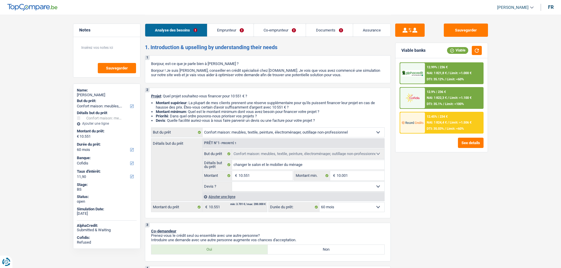
select select "household"
select select "60"
select select "invalid"
select select "mutualityIndemnity"
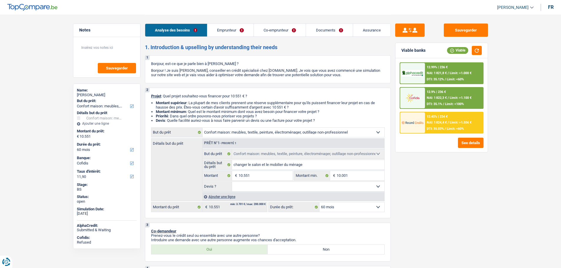
select select "disabilityPension"
select select "mutualityIndemnity"
select select "disabilityPension"
select select "rents"
select select "household"
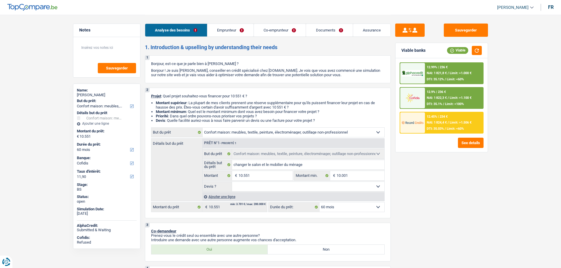
select select "household"
select select "60"
click at [100, 94] on div "Christophe Lontin" at bounding box center [107, 95] width 60 height 5
copy div "Lontin"
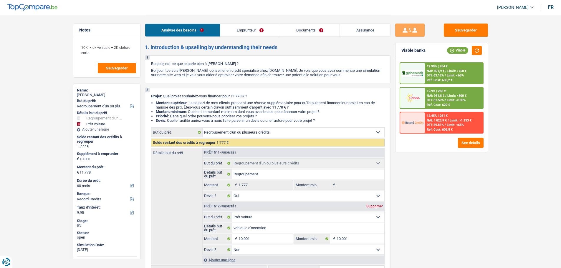
select select "refinancing"
select select "car"
select select "60"
select select "record credits"
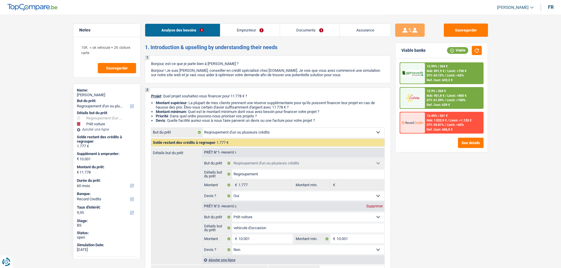
select select "refinancing"
select select "yes"
select select "car"
select select "false"
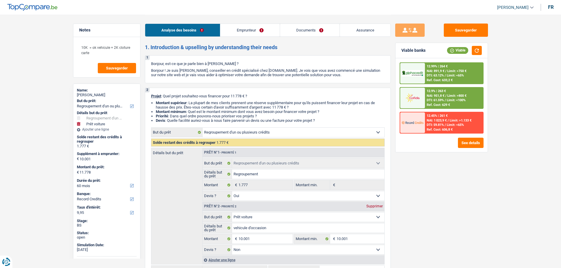
select select "60"
select select "publicEmployee"
select select "familyAllowances"
select select "netSalary"
select select "mealVouchers"
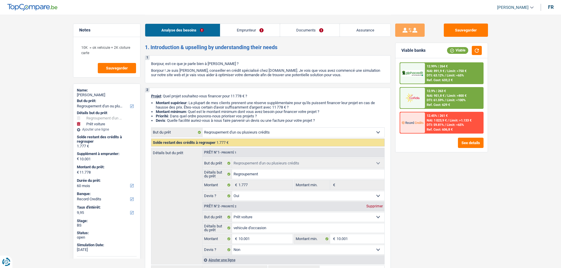
select select "ownerWithMortgage"
select select "mortgage"
select select "300"
select select "personalLoan"
select select "homeFurnishingOrRelocation"
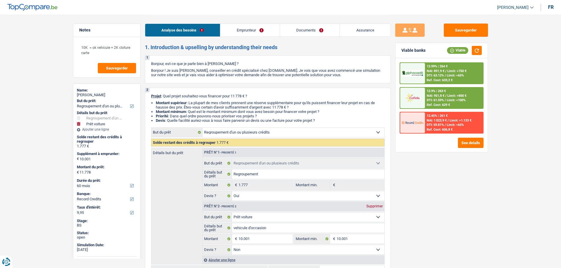
select select "24"
select select "personalLoan"
select select "homeFurnishingOrRelocation"
select select "36"
select select "cardOrCredit"
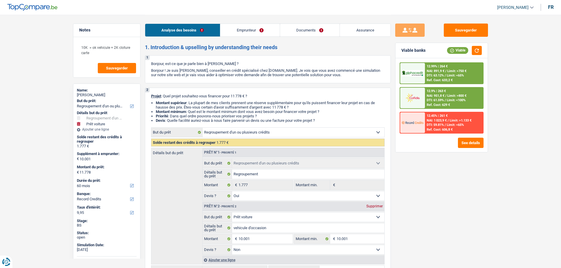
select select "refinancing"
select select "yes"
select select "car"
select select "false"
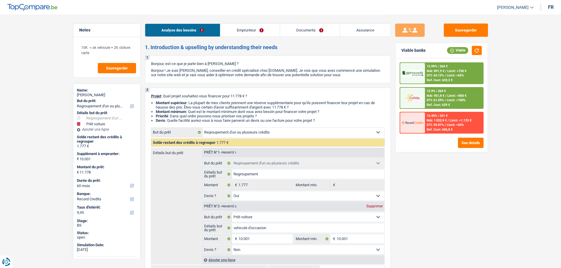
select select "60"
select select "ownerWithMortgage"
select select "BE"
select select "mortgage"
select select "300"
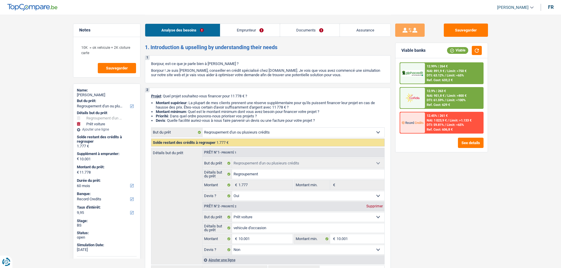
select select "personalLoan"
select select "homeFurnishingOrRelocation"
select select "24"
select select "personalLoan"
select select "homeFurnishingOrRelocation"
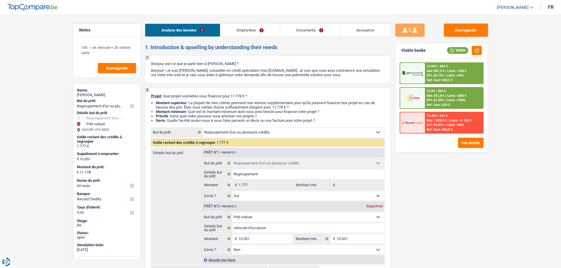
select select "36"
select select "cardOrCredit"
click at [246, 28] on link "Emprunteur" at bounding box center [250, 30] width 60 height 13
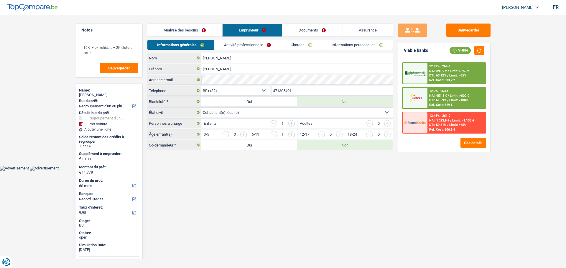
click at [293, 49] on link "Charges" at bounding box center [301, 45] width 41 height 10
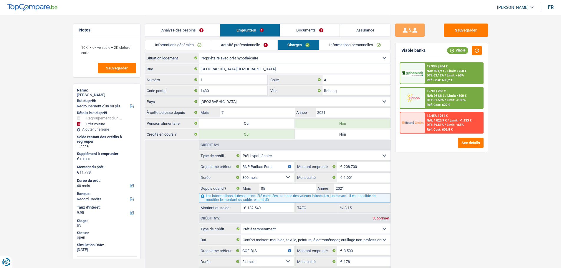
click at [515, 4] on link "[PERSON_NAME]" at bounding box center [513, 8] width 41 height 10
click at [495, 53] on button "SO" at bounding box center [502, 54] width 52 height 12
select select "60"
select select "refinancing"
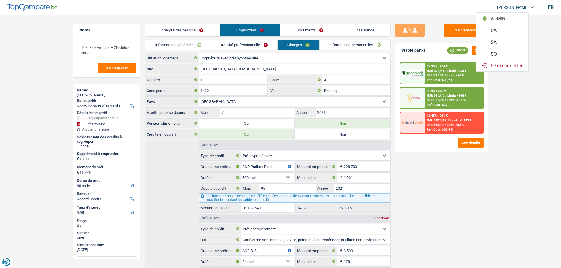
select select "refinancing"
select select "yes"
select select "car"
select select "false"
select select "60"
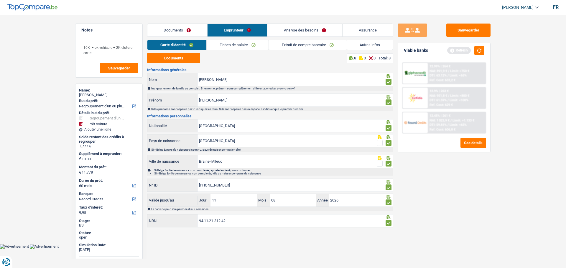
click at [292, 34] on link "Analyse des besoins" at bounding box center [304, 30] width 75 height 13
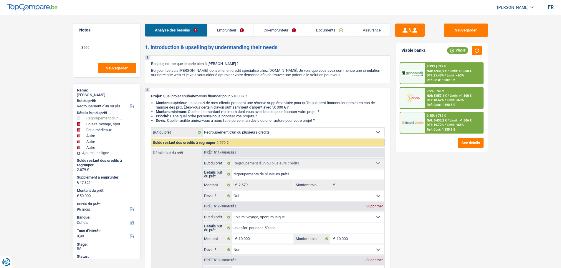
select select "refinancing"
select select "hobbies"
select select "medical"
select select "other"
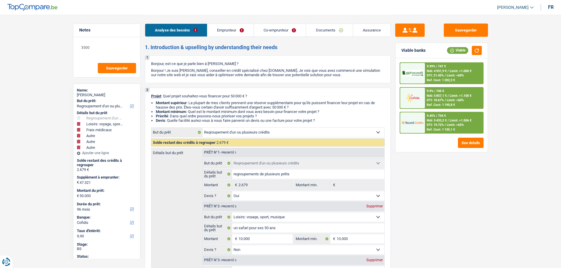
select select "other"
select select "96"
select select "cofidis"
select select "refinancing"
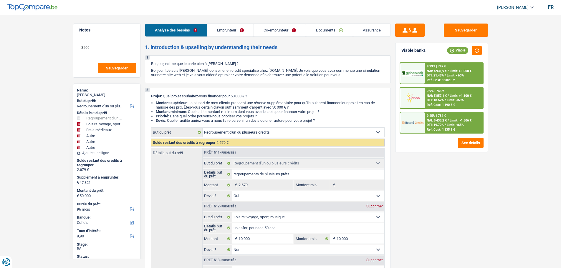
select select "refinancing"
select select "yes"
select select "hobbies"
select select "false"
select select "medical"
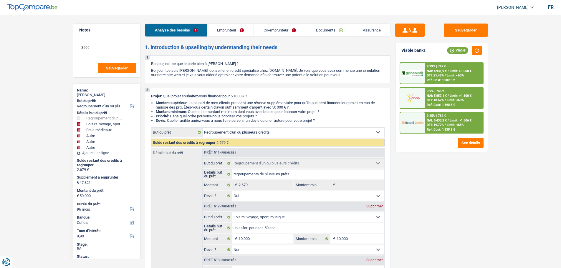
select select "false"
select select "other"
select select "false"
select select "other"
select select "false"
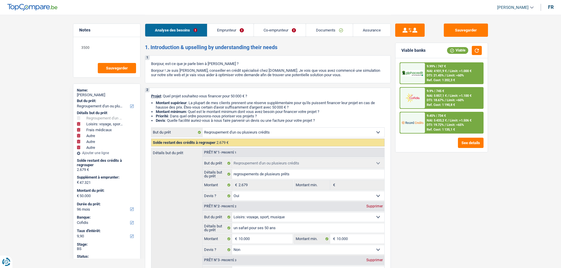
select select "other"
select select "false"
select select "96"
select select "publicEmployee"
select select "worker"
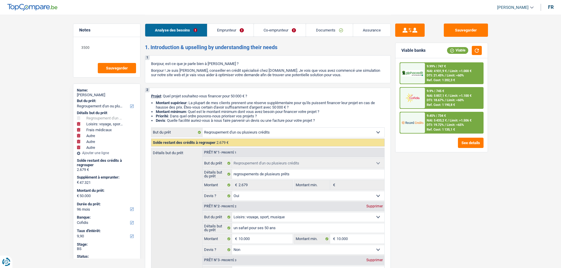
select select "netSalary"
select select "mealVouchers"
select select "netSalary"
select select "ownerWithoutMortgage"
select select "carLoan"
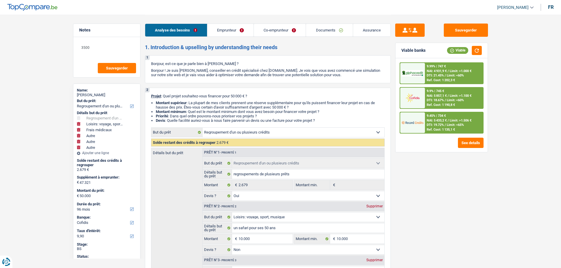
select select "84"
select select "personalLoan"
select select "hobbies"
select select "36"
select select "refinancing"
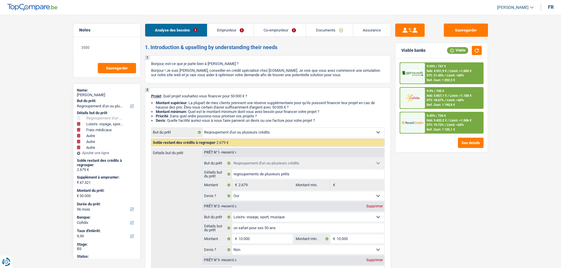
select select "refinancing"
select select "yes"
select select "hobbies"
select select "false"
select select "medical"
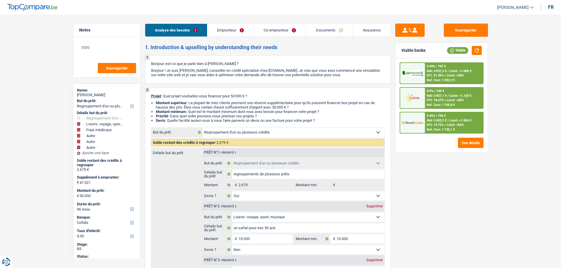
select select "false"
select select "other"
select select "false"
select select "other"
select select "false"
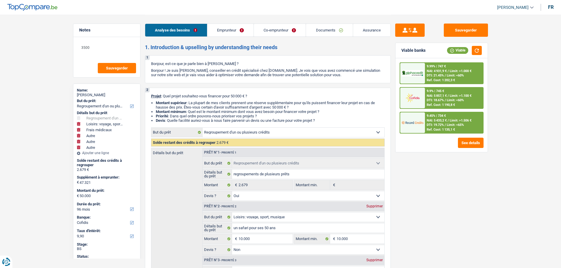
select select "other"
select select "false"
select select "96"
click at [514, 4] on link "[PERSON_NAME]" at bounding box center [513, 8] width 41 height 10
click at [499, 54] on button "SO" at bounding box center [502, 54] width 52 height 12
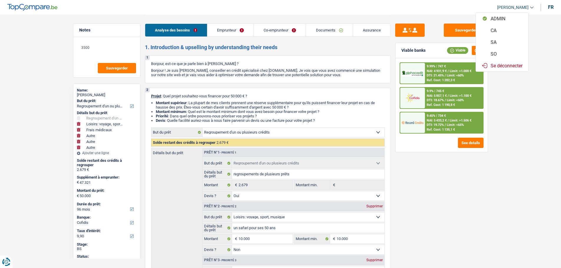
select select "96"
select select "refinancing"
select select "yes"
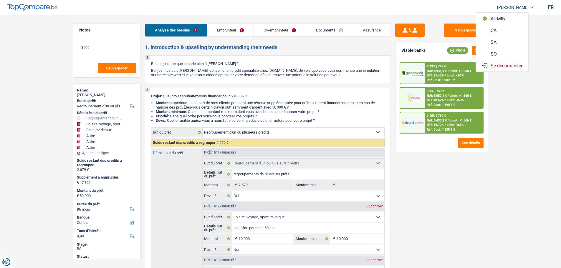
select select "hobbies"
select select "false"
select select "medical"
select select "false"
select select "other"
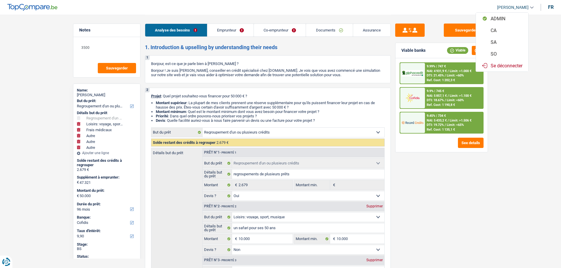
select select "false"
select select "other"
select select "false"
select select "other"
select select "false"
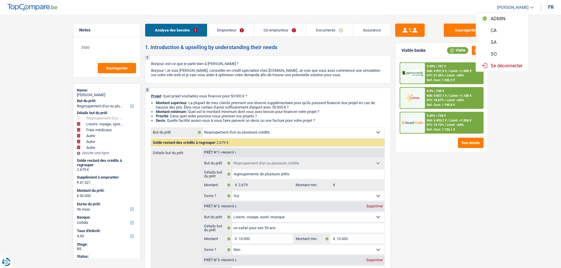
select select "96"
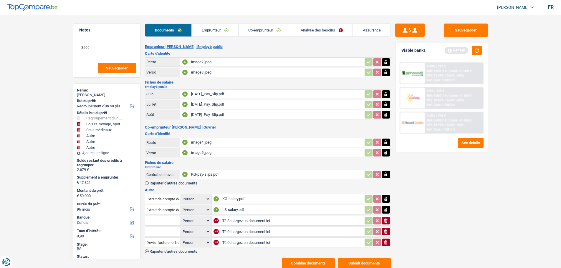
click at [296, 28] on link "Analyse des besoins" at bounding box center [322, 30] width 62 height 13
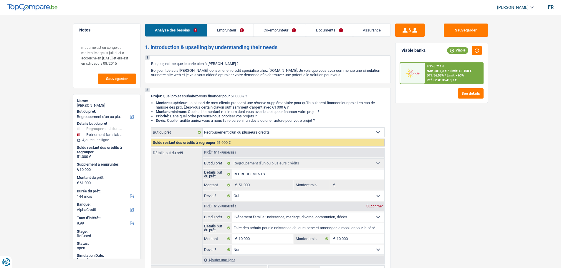
select select "refinancing"
select select "familyEvent"
select select "144"
select select "alphacredit"
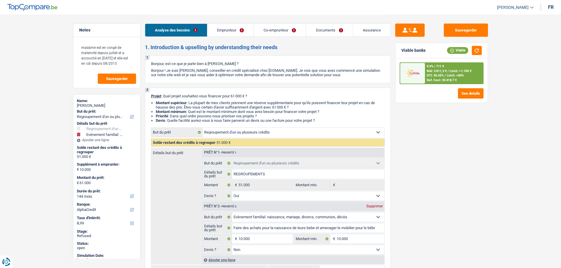
select select "refinancing"
select select "yes"
select select "familyEvent"
select select "false"
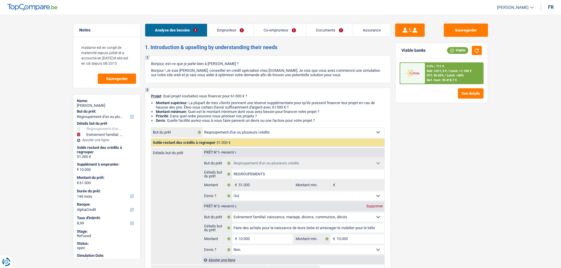
select select "144"
select select "worker"
select select "mutuality"
select select "netSalary"
select select "mealVouchers"
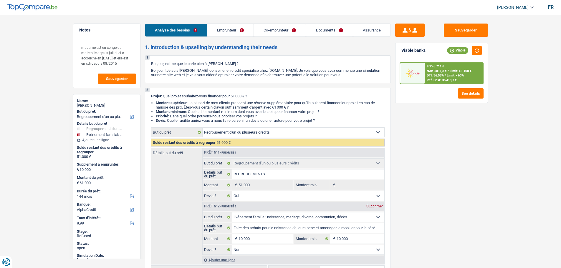
select select "familyAllowances"
select select "mutualityIndemnity"
select select "familyAllowances"
select select "rents"
select select "cardOrCredit"
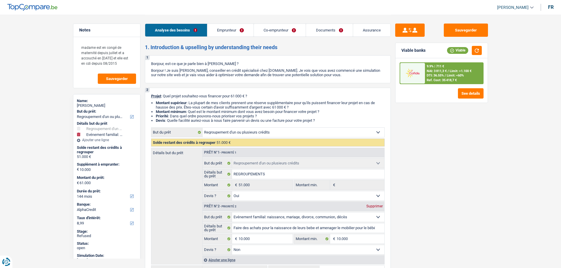
select select "personalLoan"
select select "homeFurnishingOrRelocation"
select select "72"
select select "personalLoan"
select select "familyEvent"
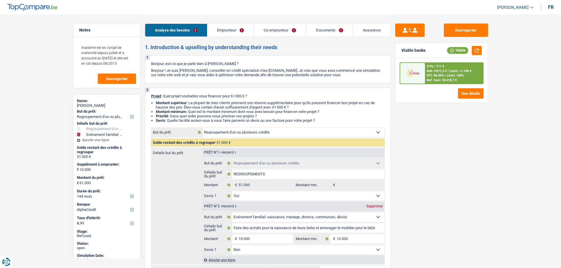
select select "36"
select select "personalLoan"
select select "homeFurnishingOrRelocation"
select select "36"
select select "refinancing"
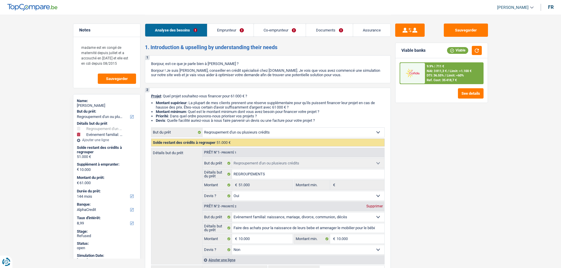
select select "refinancing"
select select "yes"
select select "familyEvent"
select select "false"
select select "144"
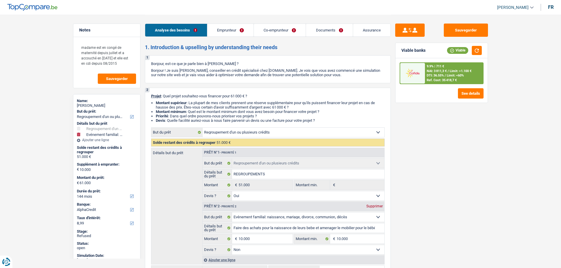
click at [504, 7] on span "[PERSON_NAME]" at bounding box center [514, 7] width 32 height 5
drag, startPoint x: 494, startPoint y: 52, endPoint x: 223, endPoint y: 33, distance: 271.3
click at [494, 52] on button "SO" at bounding box center [502, 54] width 52 height 12
select select "32"
select select "rents"
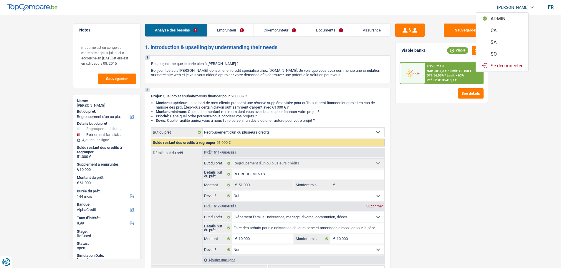
select select "cardOrCredit"
select select "personalLoan"
select select "homeFurnishingOrRelocation"
select select "72"
select select "personalLoan"
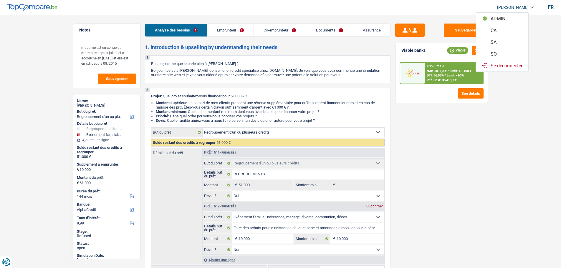
select select "familyEvent"
select select "36"
select select "personalLoan"
select select "homeFurnishingOrRelocation"
select select "36"
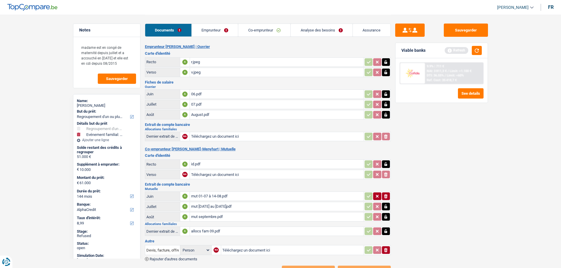
click at [223, 32] on link "Emprunteur" at bounding box center [215, 30] width 47 height 13
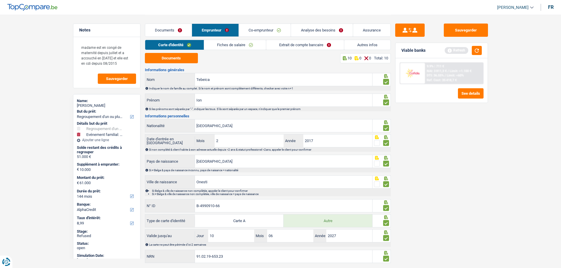
click at [366, 43] on link "Autres infos" at bounding box center [368, 45] width 46 height 10
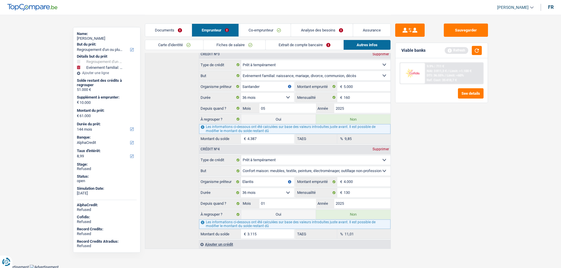
scroll to position [352, 0]
click at [88, 36] on div "Name:" at bounding box center [107, 34] width 60 height 5
click at [88, 37] on div "Ion Tebeica" at bounding box center [107, 38] width 60 height 5
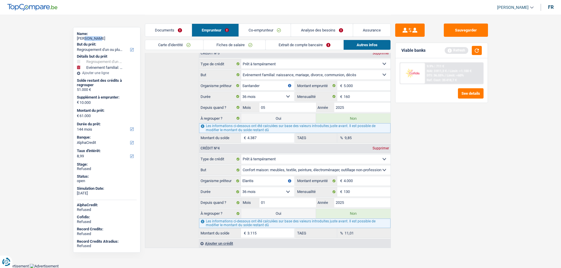
copy div "Tebeica"
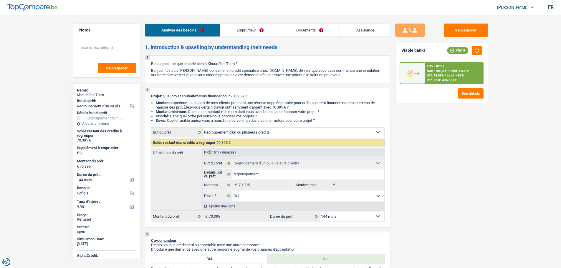
select select "refinancing"
select select "144"
select select "cofidis"
select select "refinancing"
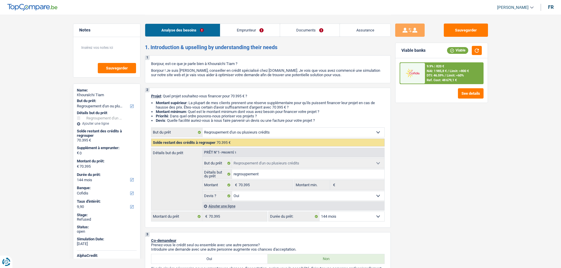
select select "refinancing"
select select "yes"
select select "144"
select select "privateEmployee"
select select "netSalary"
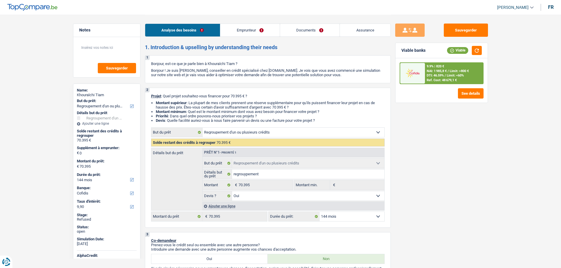
select select "mealVouchers"
select select "familyAllowances"
select select "rents"
select select "creditConsolidation"
select select "120"
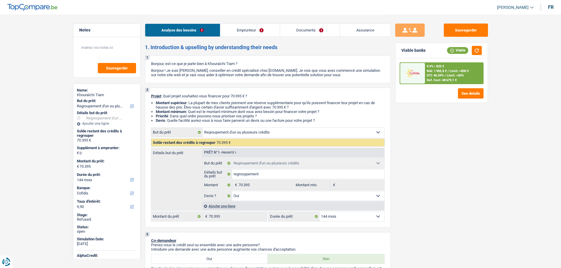
select select "cardOrCredit"
select select "carLoan"
select select "60"
select select "cardOrCredit"
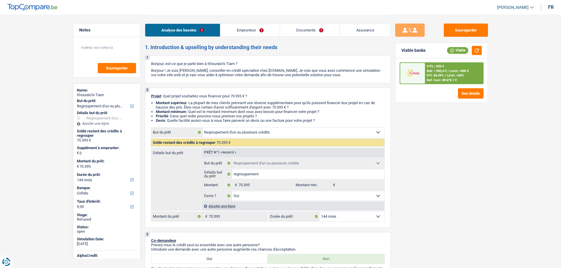
select select "refinancing"
select select "yes"
select select "144"
drag, startPoint x: 509, startPoint y: 7, endPoint x: 505, endPoint y: 15, distance: 9.5
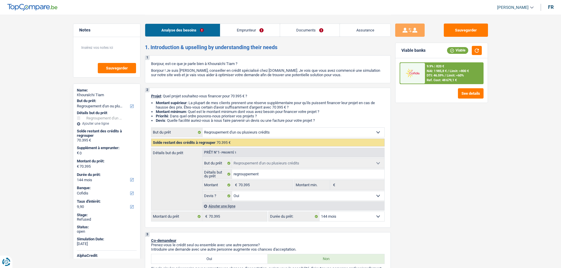
click at [509, 7] on span "[PERSON_NAME]" at bounding box center [514, 7] width 32 height 5
click at [498, 53] on button "SO" at bounding box center [502, 54] width 52 height 12
select select "32"
select select "rents"
select select "creditConsolidation"
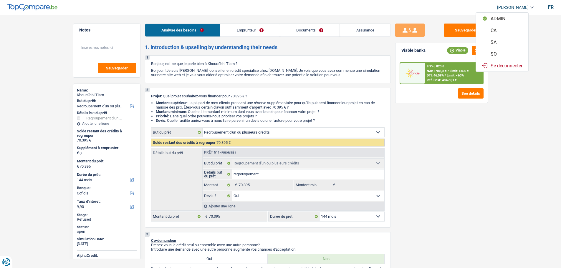
select select "120"
select select "cardOrCredit"
select select "carLoan"
select select "60"
select select "cardOrCredit"
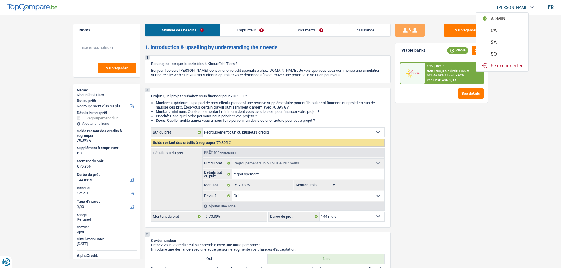
select select "cardOrCredit"
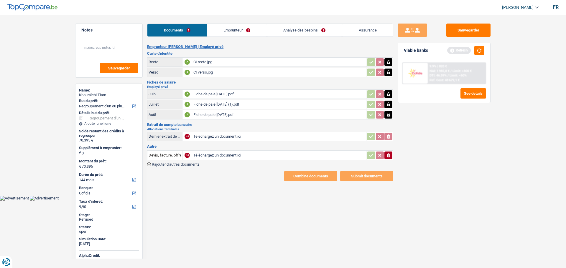
click at [289, 29] on link "Analyse des besoins" at bounding box center [304, 30] width 75 height 13
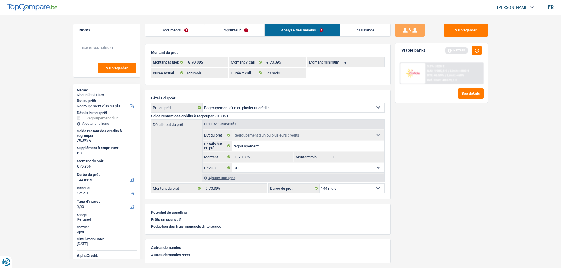
click at [238, 31] on link "Emprunteur" at bounding box center [235, 30] width 60 height 13
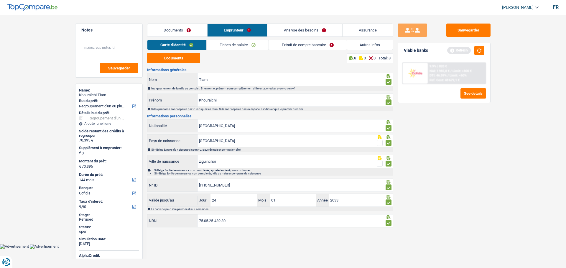
click at [348, 46] on link "Autres infos" at bounding box center [370, 45] width 46 height 10
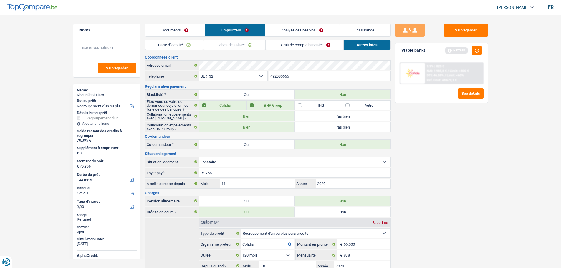
click at [99, 95] on div "Khouraïchi Tiam" at bounding box center [107, 95] width 60 height 5
copy div "Tiam"
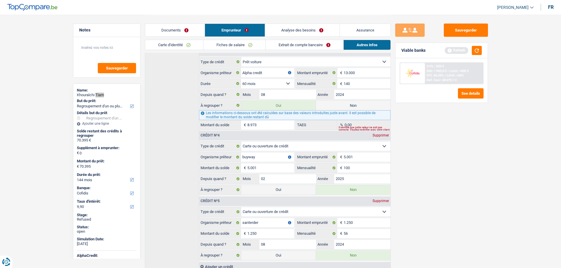
scroll to position [324, 0]
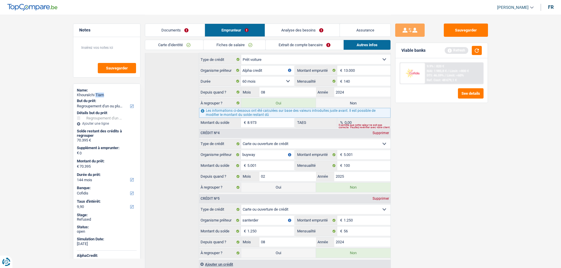
click at [288, 30] on link "Analyse des besoins" at bounding box center [302, 30] width 75 height 13
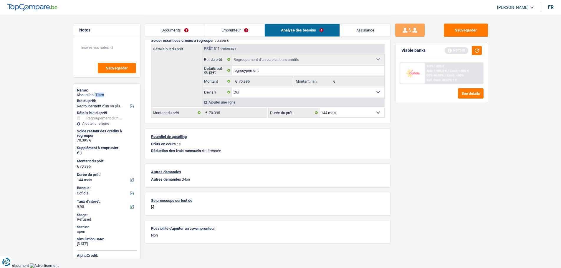
scroll to position [75, 0]
click at [225, 30] on link "Emprunteur" at bounding box center [235, 30] width 60 height 13
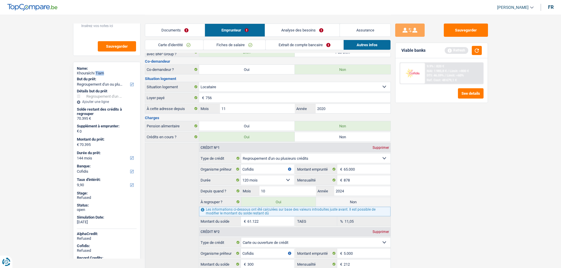
scroll to position [51, 0]
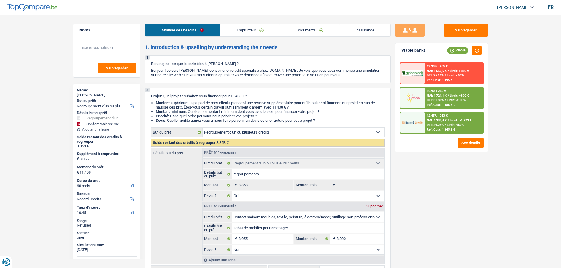
select select "refinancing"
select select "household"
select select "60"
select select "record credits"
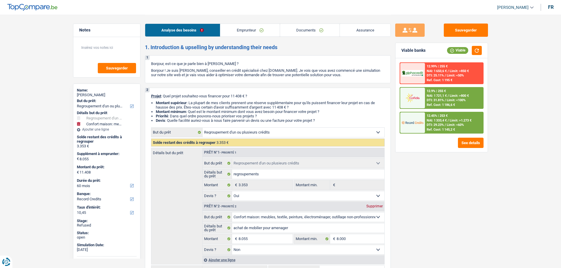
select select "refinancing"
select select "yes"
select select "household"
select select "false"
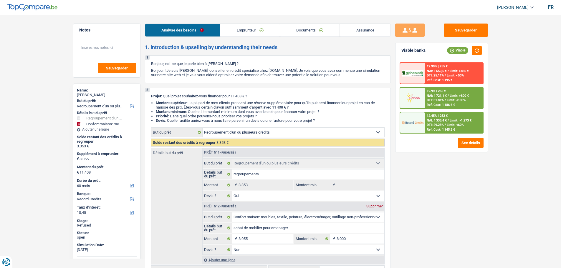
select select "60"
select select "invalid"
select select "familyAllowances"
select select "disabilityPension"
select select "liveWithParents"
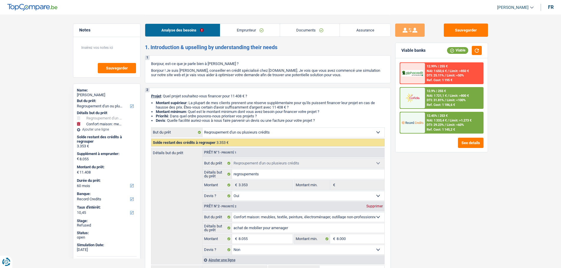
select select "personalLoan"
select select "other"
select select "42"
select select "carLoan"
select select "60"
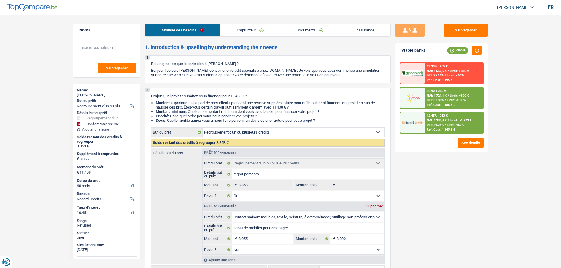
select select "refinancing"
select select "yes"
select select "household"
select select "false"
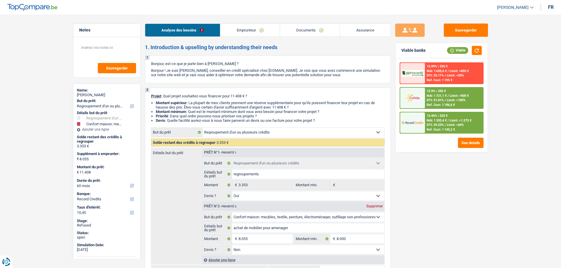
select select "60"
click at [514, 11] on link "[PERSON_NAME]" at bounding box center [513, 8] width 41 height 10
click at [500, 55] on button "SO" at bounding box center [502, 54] width 52 height 12
select select "60"
select select "72"
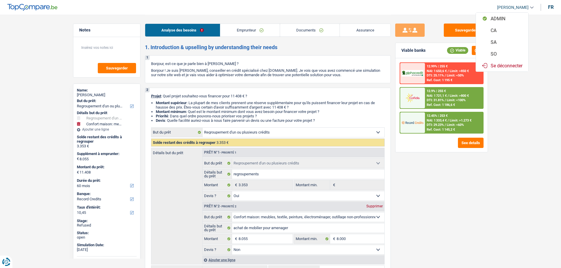
select select "refinancing"
select select "yes"
select select "household"
select select "false"
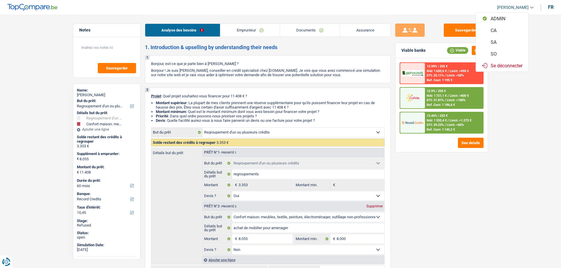
select select "60"
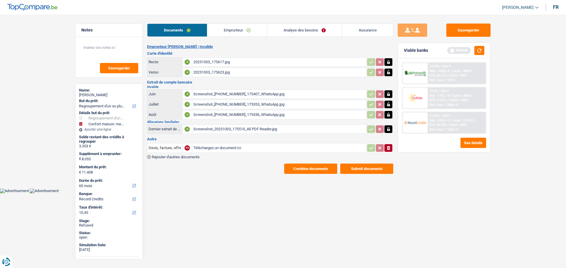
click at [228, 31] on link "Emprunteur" at bounding box center [237, 30] width 60 height 13
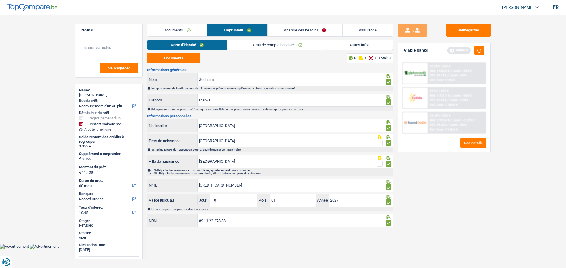
click at [252, 45] on link "Extrait de compte bancaire" at bounding box center [276, 45] width 98 height 10
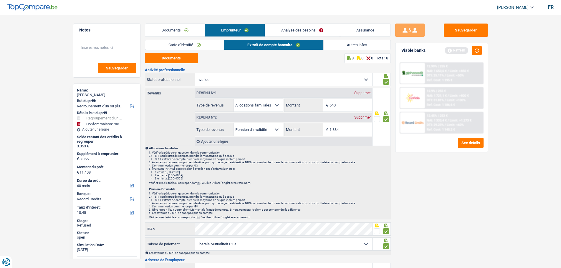
click at [290, 26] on link "Analyse des besoins" at bounding box center [302, 30] width 75 height 13
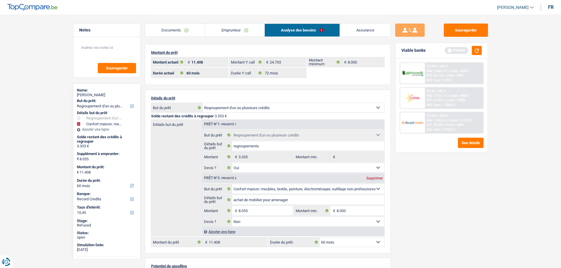
click at [238, 27] on link "Emprunteur" at bounding box center [235, 30] width 60 height 13
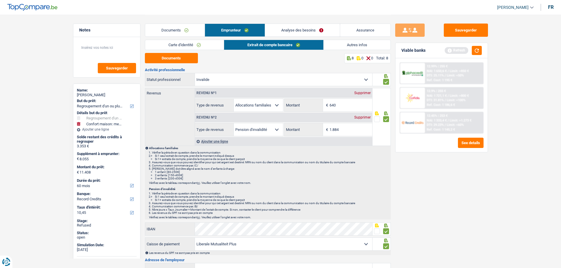
click at [333, 47] on link "Autres infos" at bounding box center [357, 45] width 67 height 10
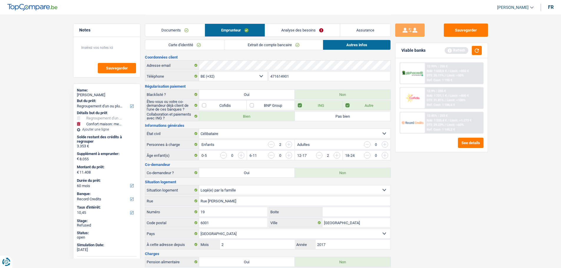
click at [94, 95] on div "[PERSON_NAME]" at bounding box center [107, 95] width 60 height 5
copy div "Souhaim"
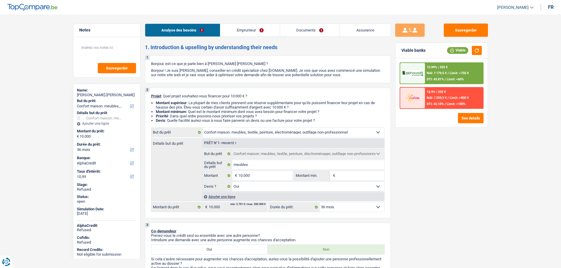
select select "household"
select select "36"
select select "alphacredit"
select select "household"
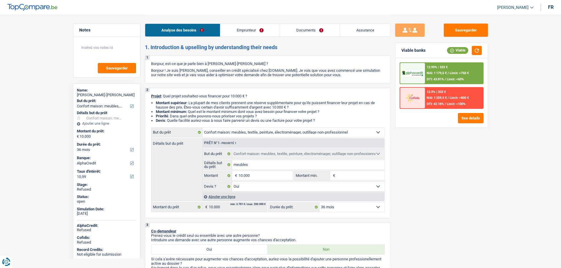
select select "household"
select select "yes"
select select "36"
select select "worker"
select select "netSalary"
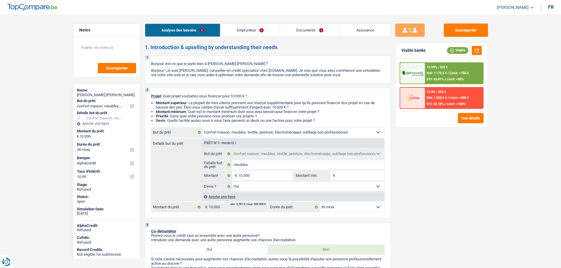
select select "mealVouchers"
select select "familyAllowances"
select select "rents"
select select "household"
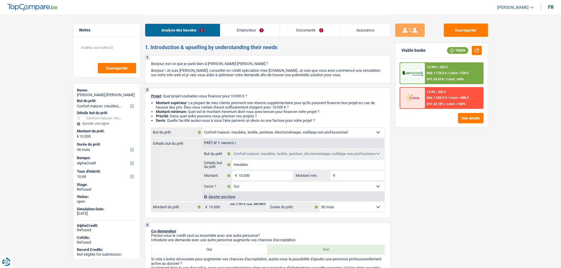
select select "yes"
select select "36"
click at [302, 32] on link "Documents" at bounding box center [310, 30] width 60 height 13
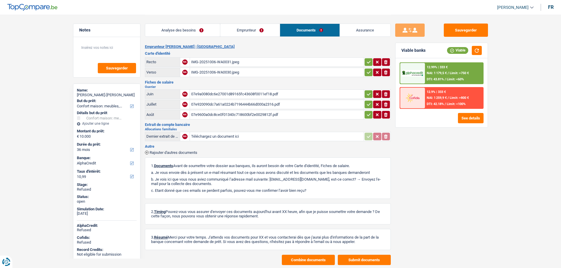
click at [247, 29] on link "Emprunteur" at bounding box center [250, 30] width 60 height 13
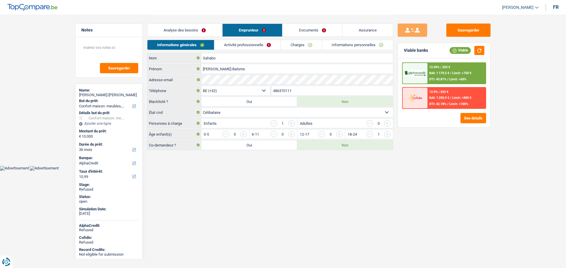
click at [515, 10] on link "[PERSON_NAME]" at bounding box center [517, 8] width 41 height 10
click at [502, 53] on button "SO" at bounding box center [507, 54] width 52 height 12
select select "36"
select select "household"
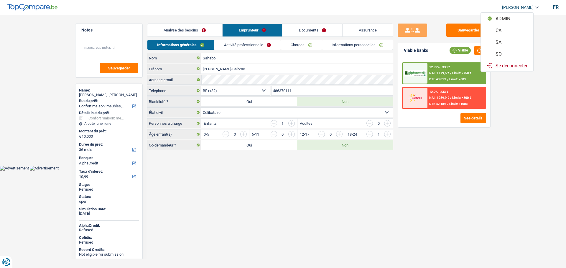
select select "household"
select select "yes"
select select "36"
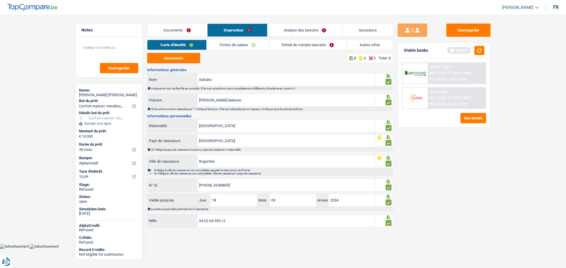
click at [305, 31] on link "Analyse des besoins" at bounding box center [304, 30] width 75 height 13
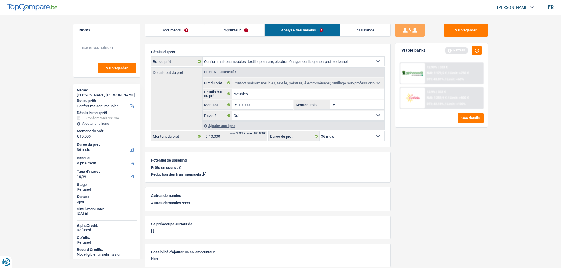
scroll to position [40, 0]
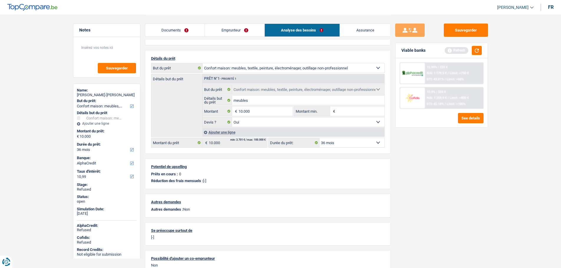
click at [224, 29] on link "Emprunteur" at bounding box center [235, 30] width 60 height 13
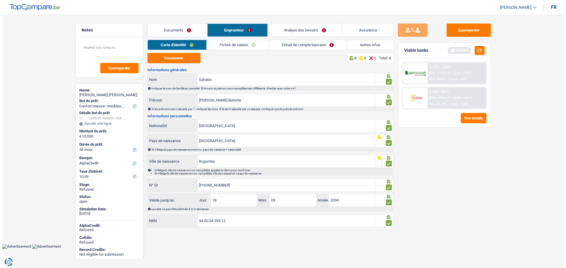
scroll to position [0, 0]
click at [368, 47] on link "Autres infos" at bounding box center [370, 45] width 46 height 10
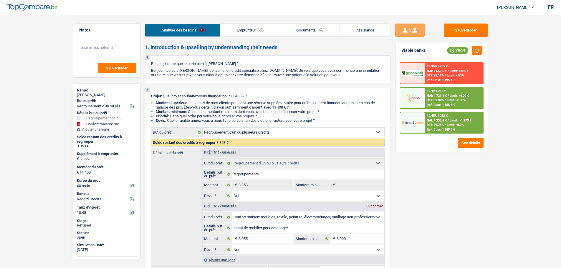
select select "refinancing"
select select "household"
select select "60"
select select "record credits"
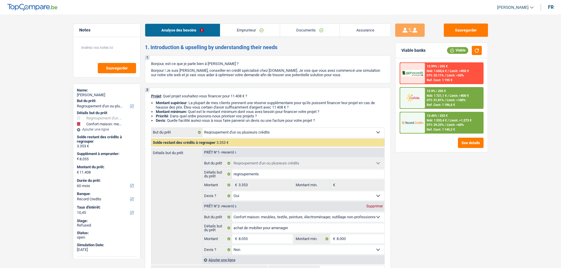
select select "refinancing"
select select "yes"
select select "household"
select select "false"
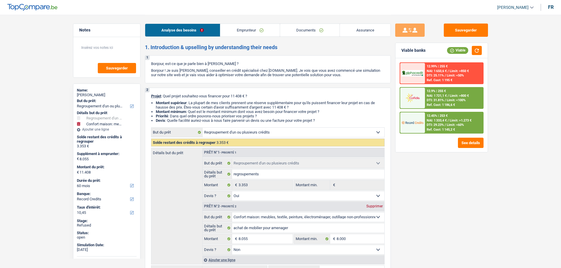
select select "60"
select select "invalid"
select select "familyAllowances"
select select "disabilityPension"
select select "liveWithParents"
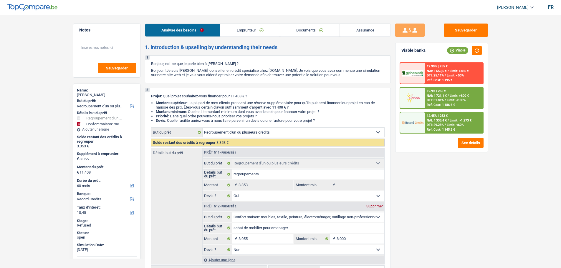
select select "personalLoan"
select select "other"
select select "42"
select select "carLoan"
select select "60"
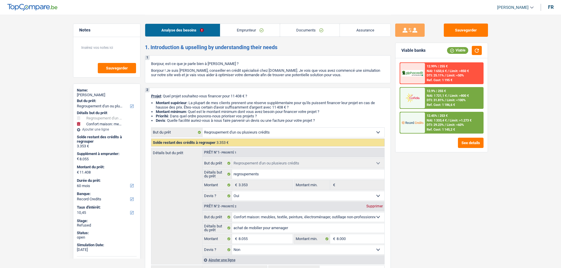
select select "refinancing"
select select "yes"
select select "household"
select select "false"
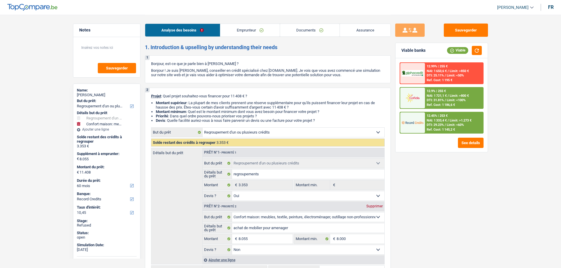
select select "60"
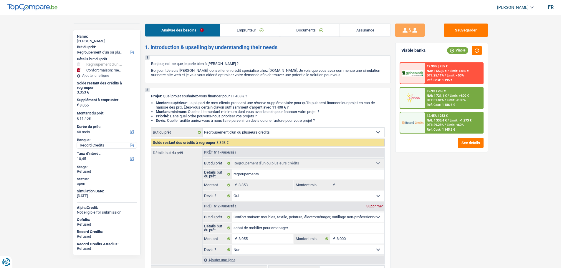
scroll to position [57, 0]
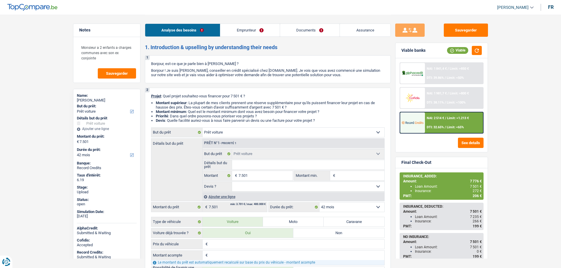
select select "car"
select select "42"
select select "car"
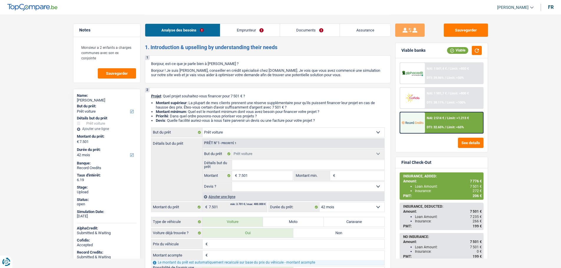
select select "42"
select select "privateEmployee"
select select "netSalary"
select select "mealVouchers"
select select "familyAllowances"
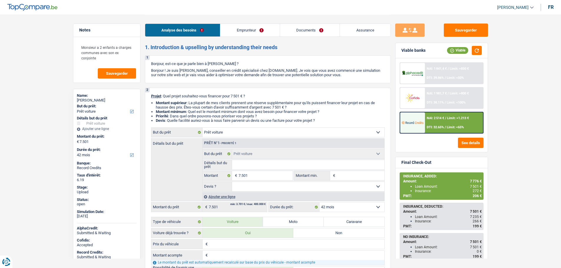
select select "rents"
select select "cardOrCredit"
select select "car"
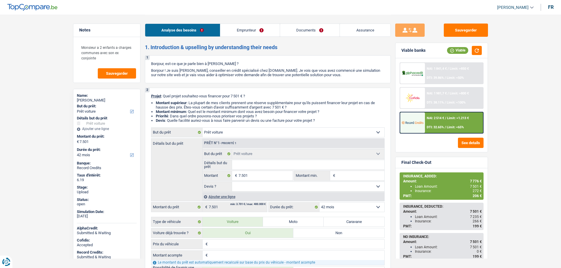
select select "car"
select select "42"
click at [302, 32] on link "Documents" at bounding box center [310, 30] width 60 height 13
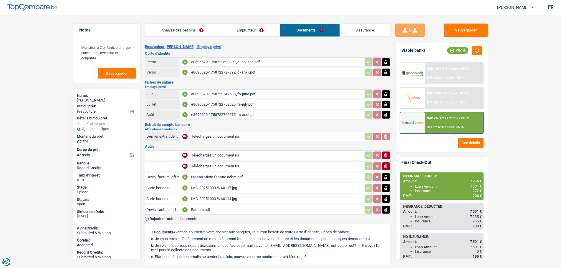
click at [211, 94] on div "e8696620-1758722742536_fs-june.pdf" at bounding box center [277, 94] width 172 height 9
